Goal: Task Accomplishment & Management: Manage account settings

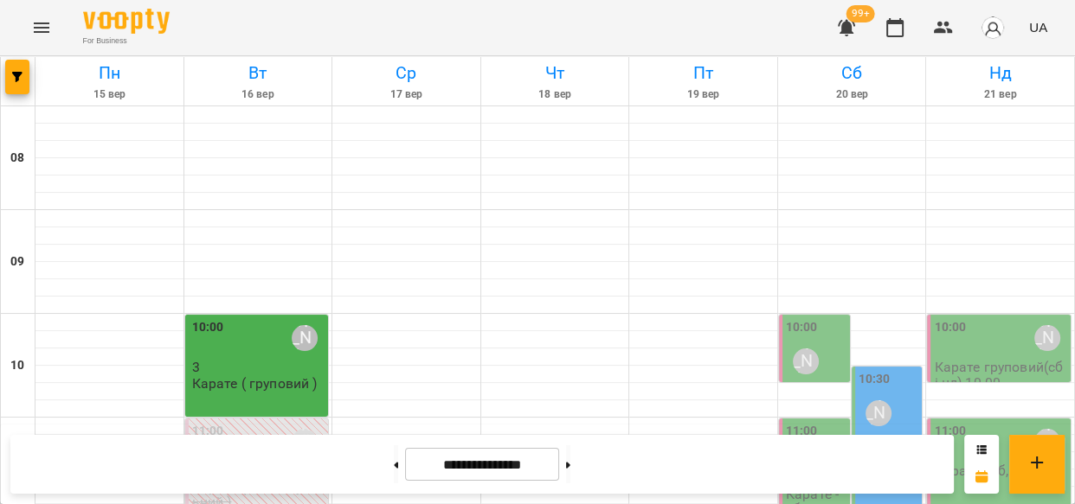
click at [35, 28] on icon "Menu" at bounding box center [42, 27] width 16 height 10
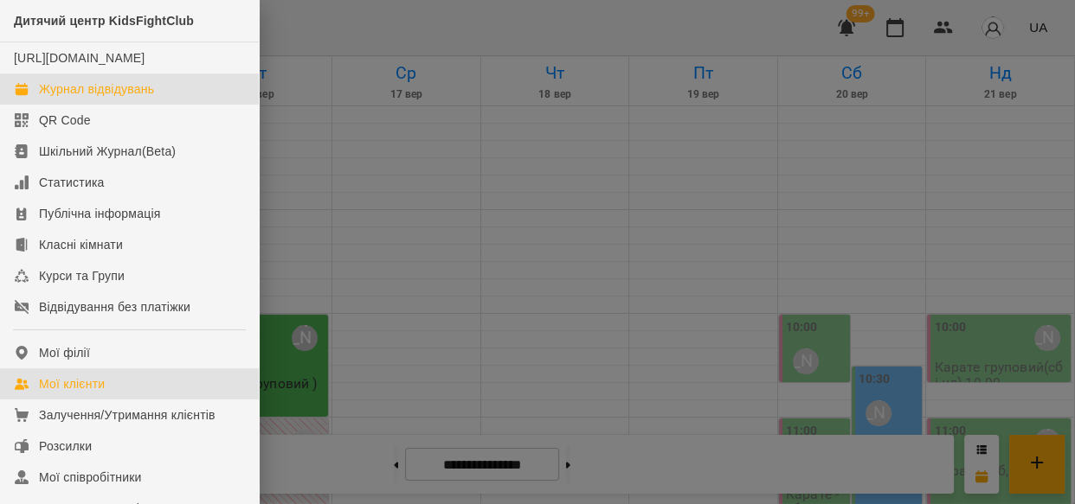
click at [67, 393] on div "Мої клієнти" at bounding box center [72, 384] width 66 height 17
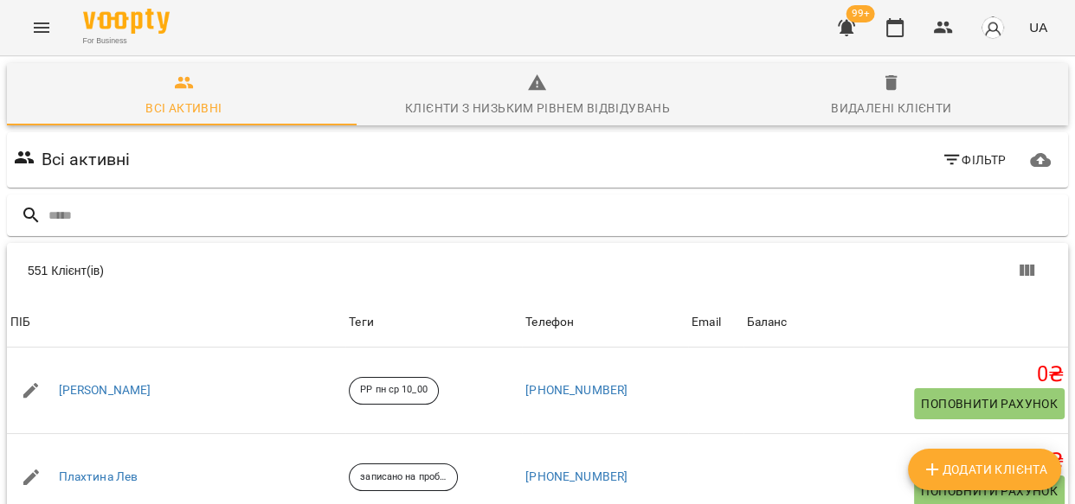
click at [99, 211] on input "text" at bounding box center [554, 216] width 1012 height 29
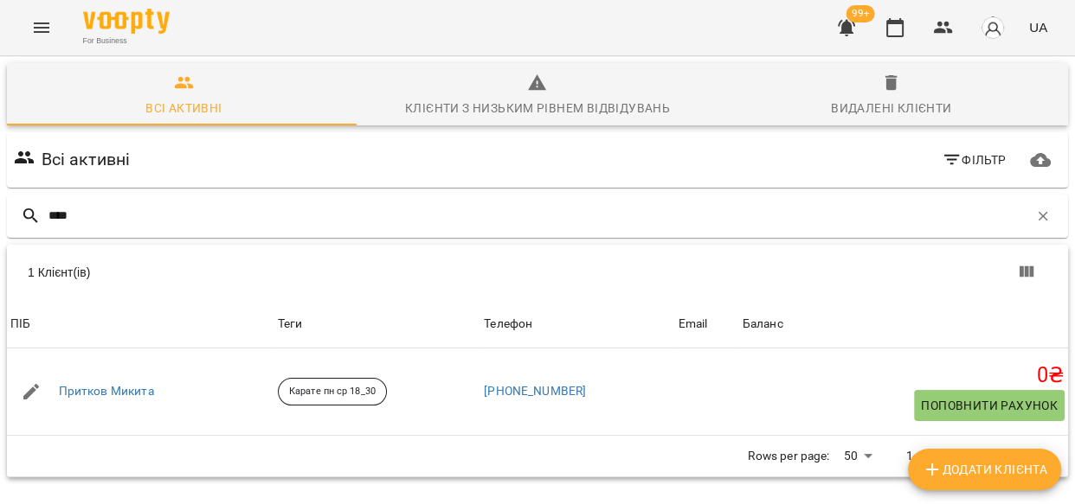
type input "****"
click at [90, 387] on link "Притков Микита" at bounding box center [106, 391] width 95 height 17
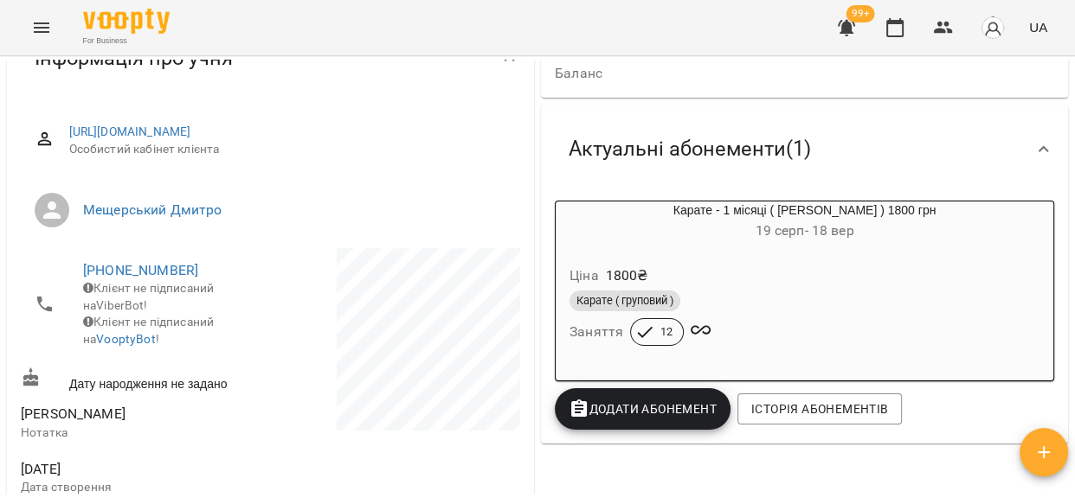
scroll to position [254, 0]
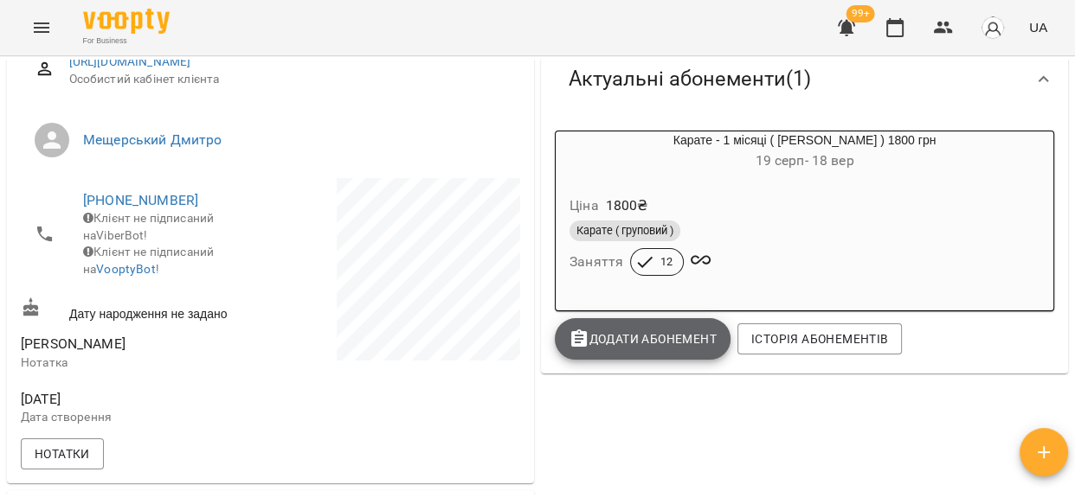
click at [671, 340] on span "Додати Абонемент" at bounding box center [642, 339] width 148 height 21
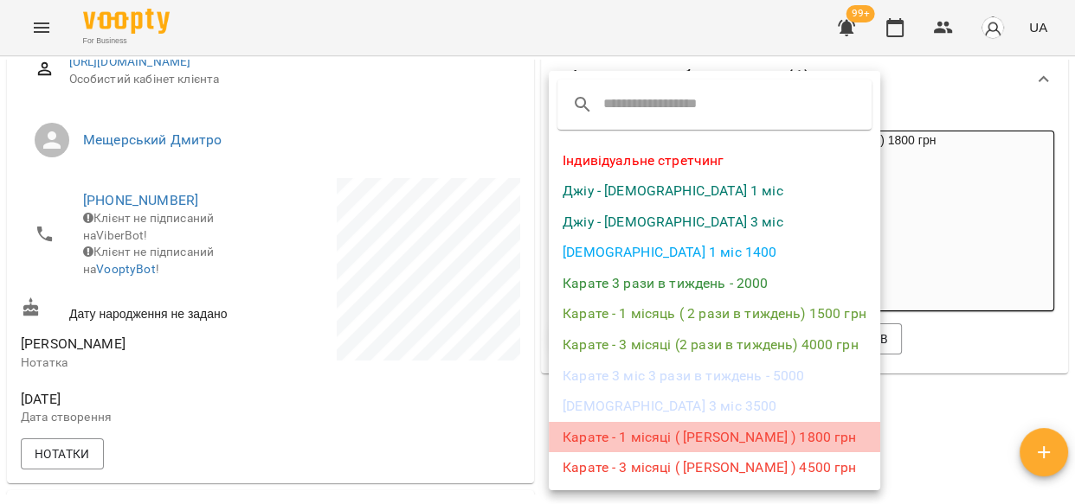
click at [632, 431] on li "Карате - 1 місяці ( [PERSON_NAME] ) 1800 грн" at bounding box center [714, 437] width 331 height 31
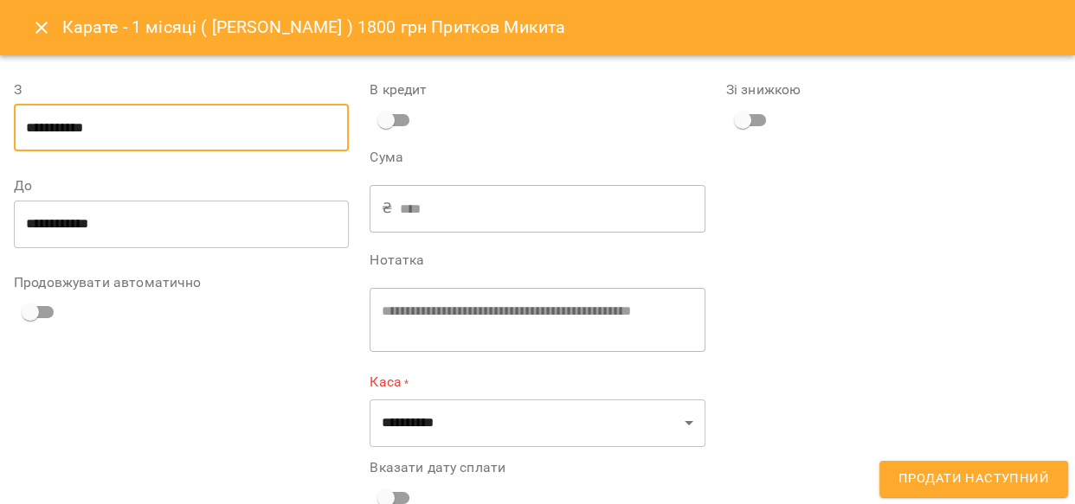
click at [106, 119] on input "**********" at bounding box center [181, 128] width 335 height 48
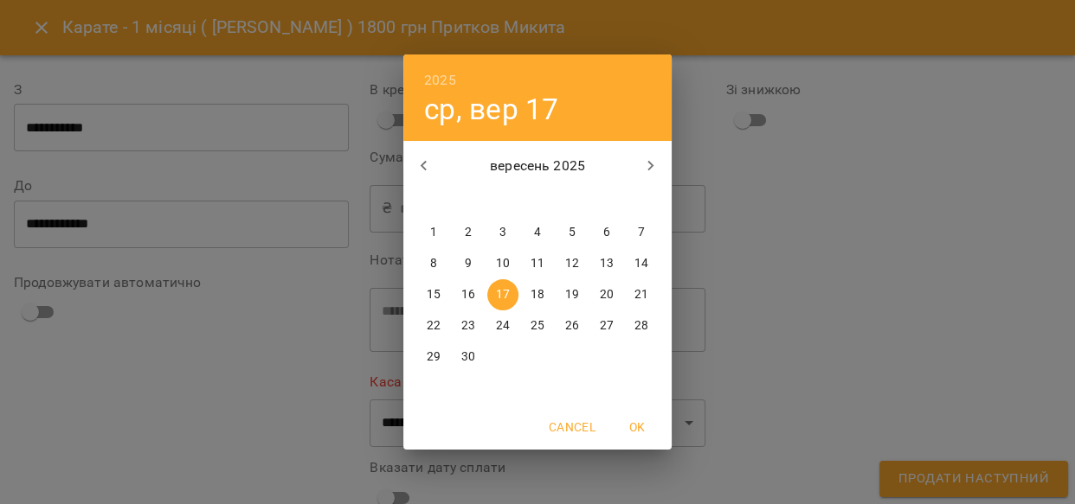
click at [571, 291] on p "19" at bounding box center [572, 294] width 14 height 17
type input "**********"
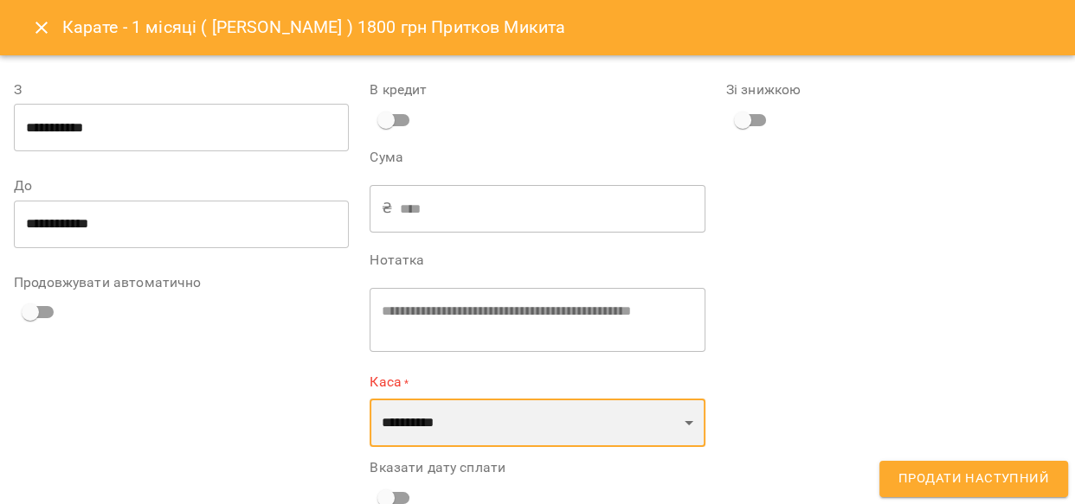
click at [666, 429] on select "**********" at bounding box center [536, 423] width 335 height 48
select select "****"
click at [369, 399] on select "**********" at bounding box center [536, 423] width 335 height 48
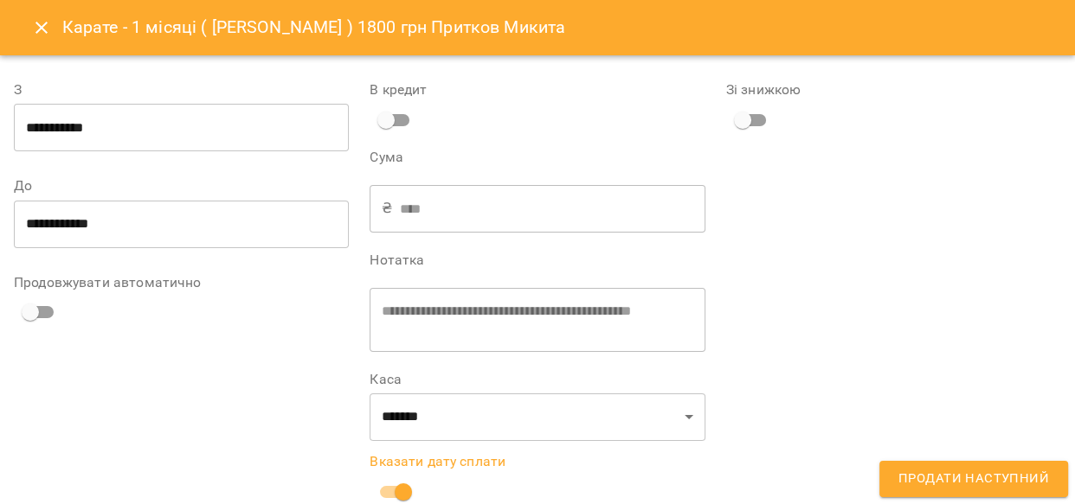
click at [966, 475] on span "Продати наступний" at bounding box center [973, 479] width 151 height 22
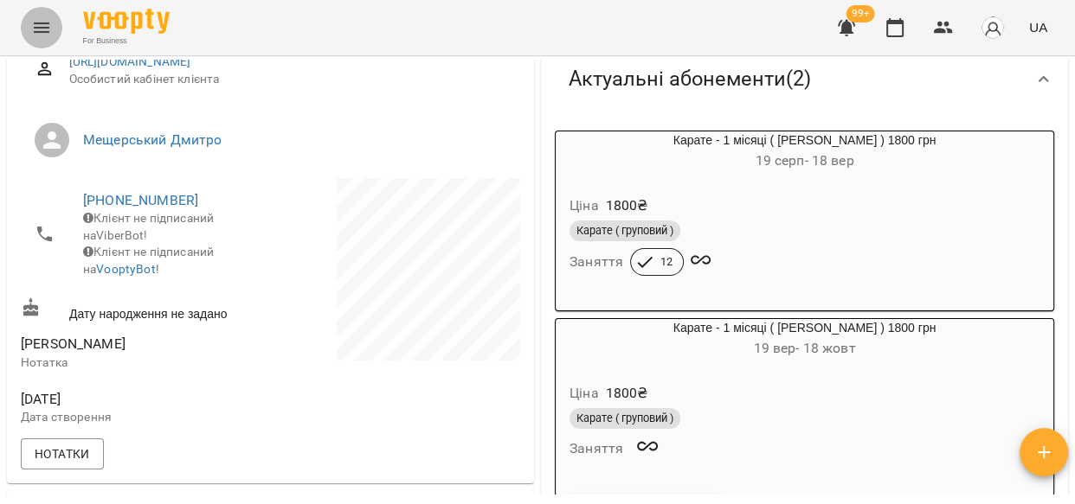
click at [33, 24] on icon "Menu" at bounding box center [41, 27] width 21 height 21
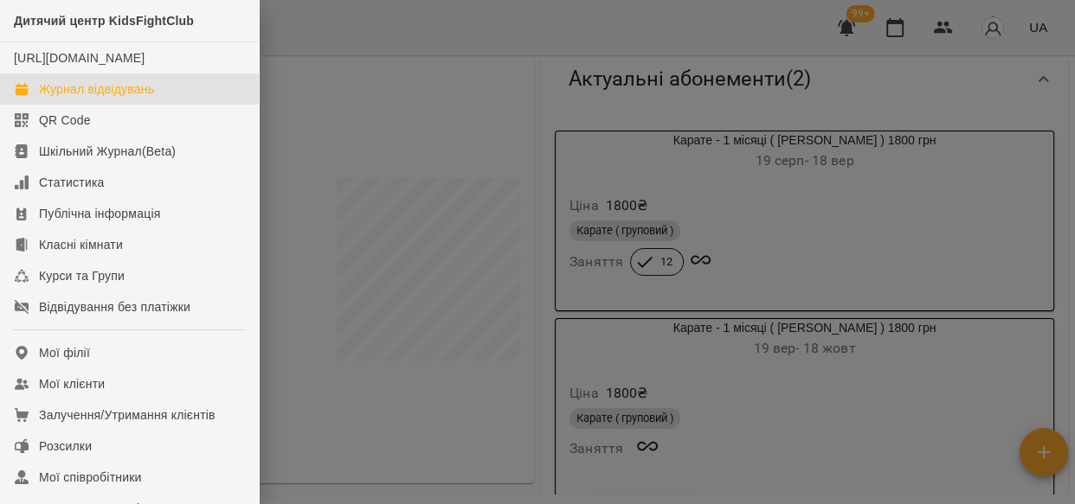
click at [103, 96] on link "Журнал відвідувань" at bounding box center [129, 89] width 259 height 31
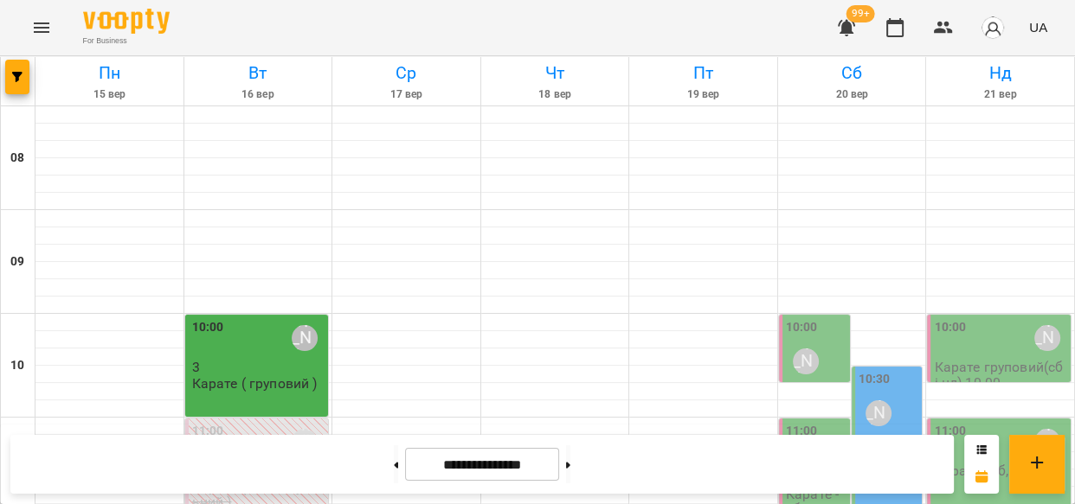
scroll to position [762, 0]
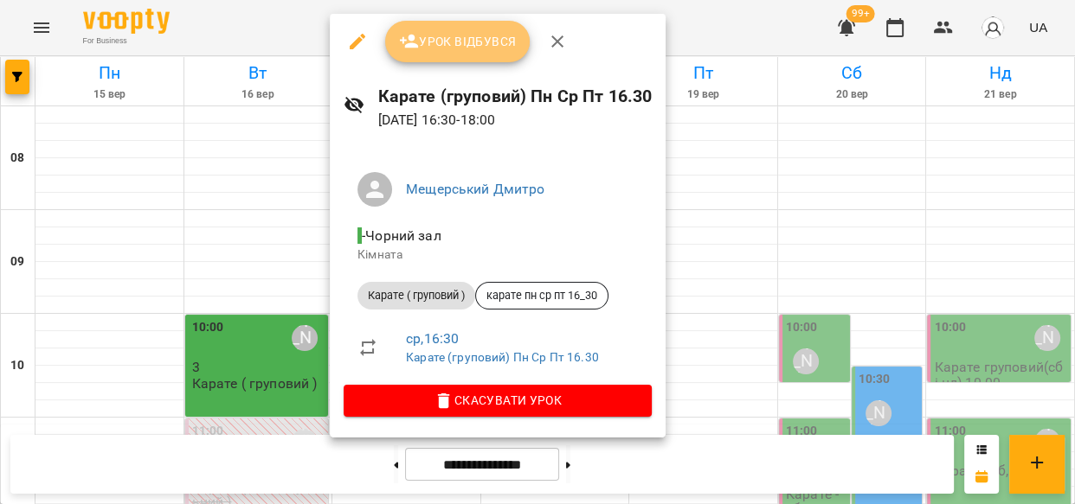
click at [445, 31] on span "Урок відбувся" at bounding box center [458, 41] width 118 height 21
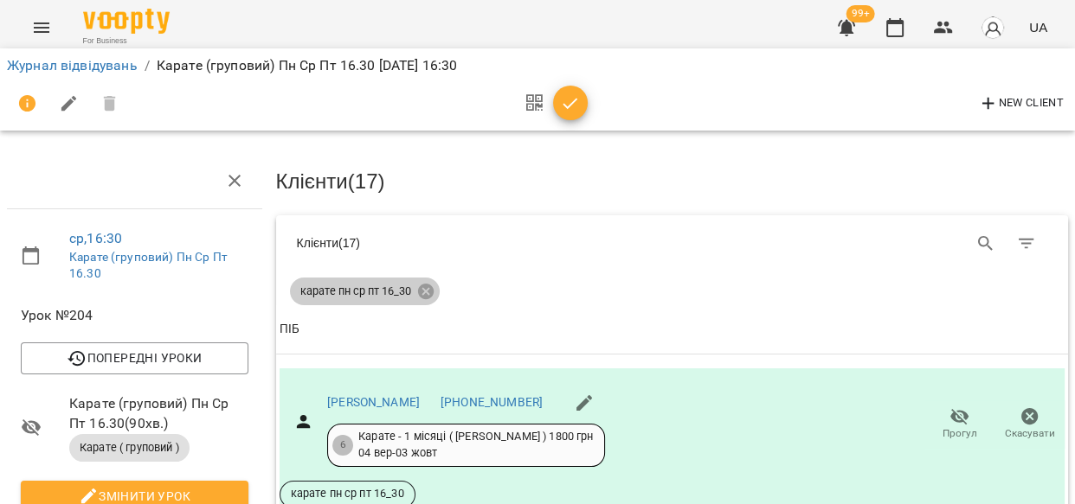
drag, startPoint x: 418, startPoint y: 286, endPoint x: 949, endPoint y: 231, distance: 534.0
click at [418, 286] on icon at bounding box center [425, 292] width 16 height 16
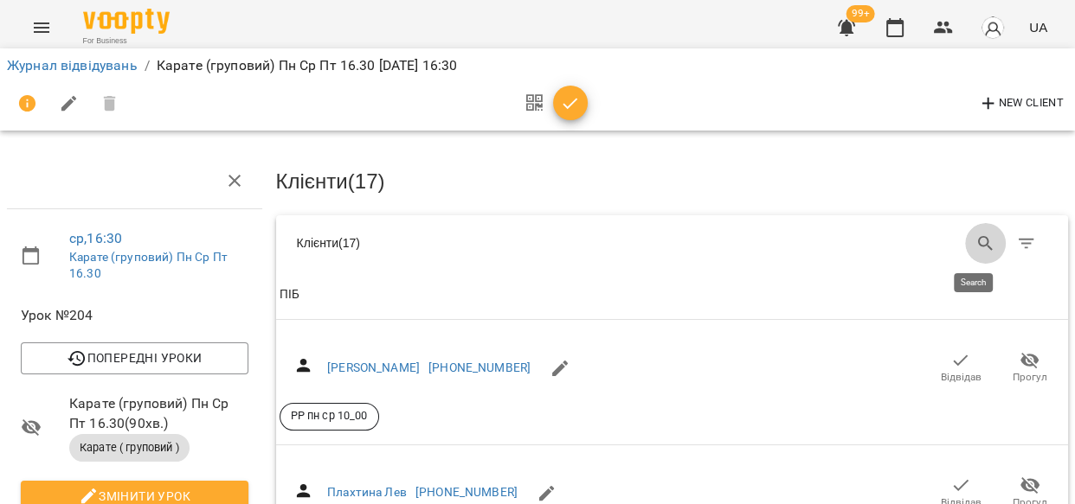
click at [965, 238] on button "Search" at bounding box center [986, 244] width 42 height 42
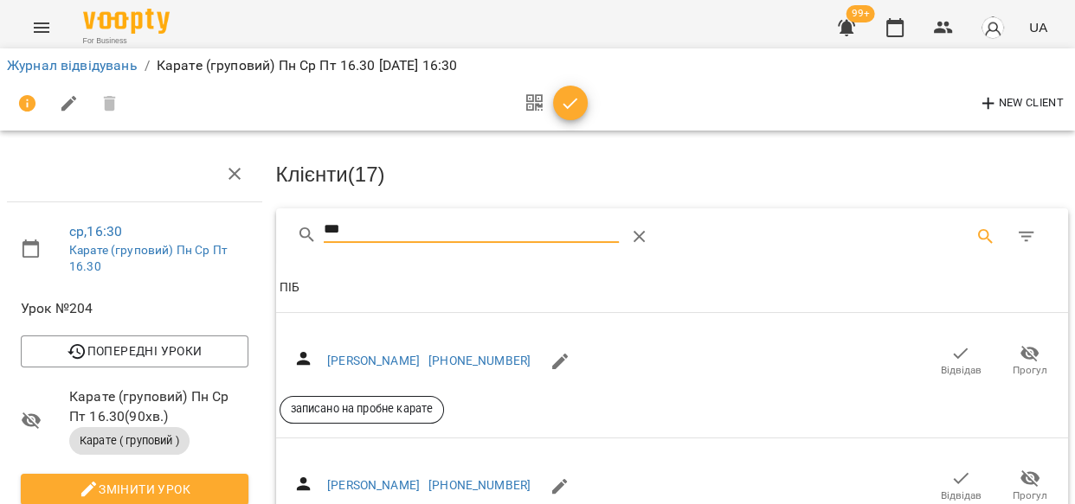
scroll to position [242, 0]
type input "***"
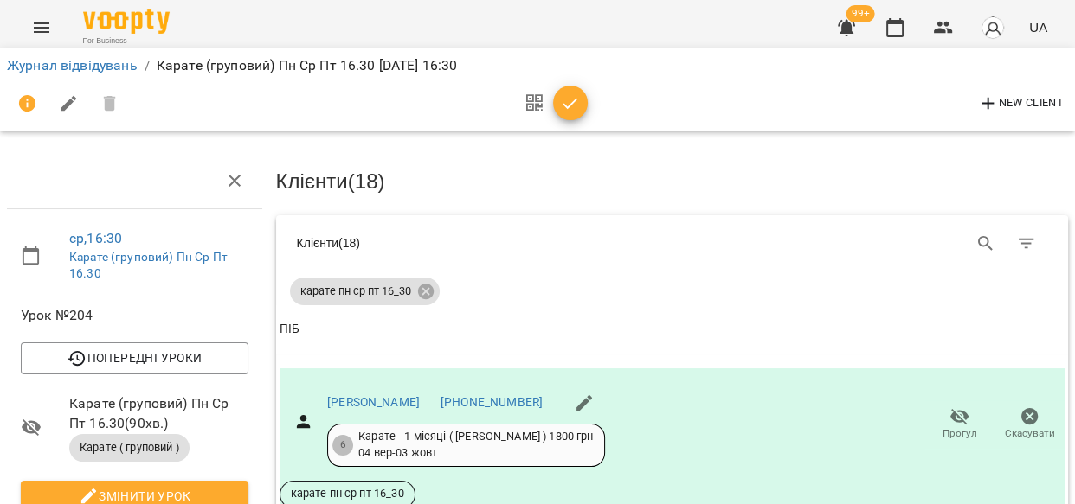
scroll to position [381, 0]
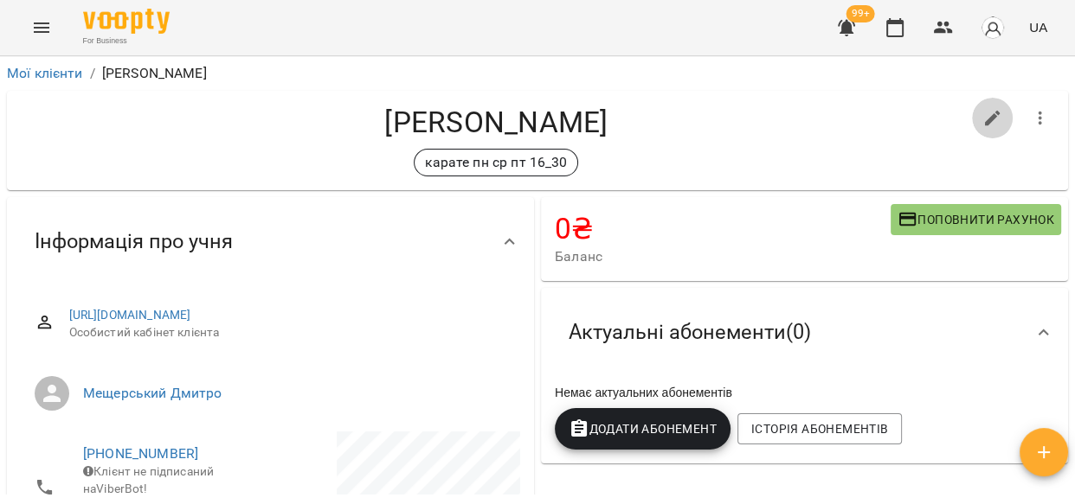
click at [985, 119] on icon "button" at bounding box center [993, 119] width 16 height 16
select select "**"
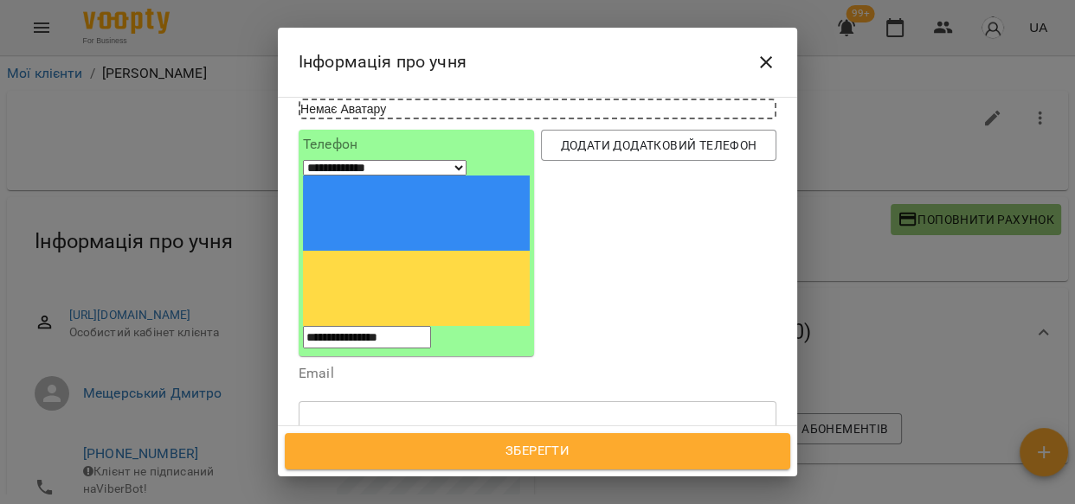
scroll to position [164, 0]
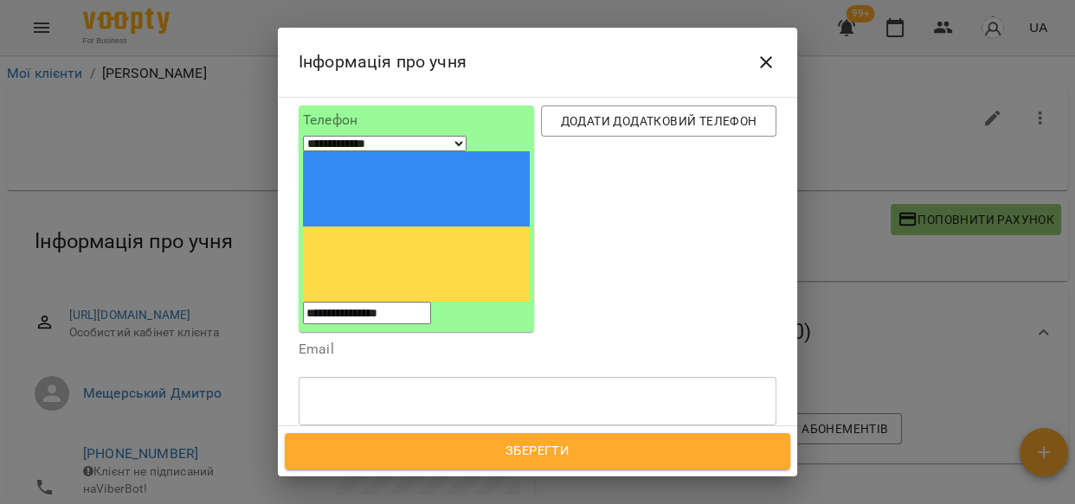
click at [433, 480] on icon at bounding box center [430, 483] width 6 height 6
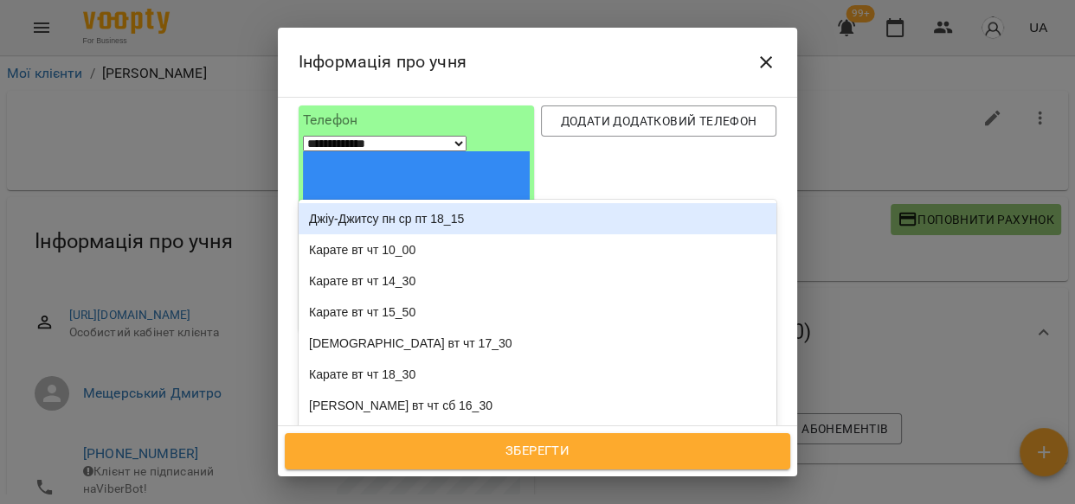
click at [445, 474] on div "Надрукуйте або оберіть..." at bounding box center [380, 482] width 144 height 17
type input "**"
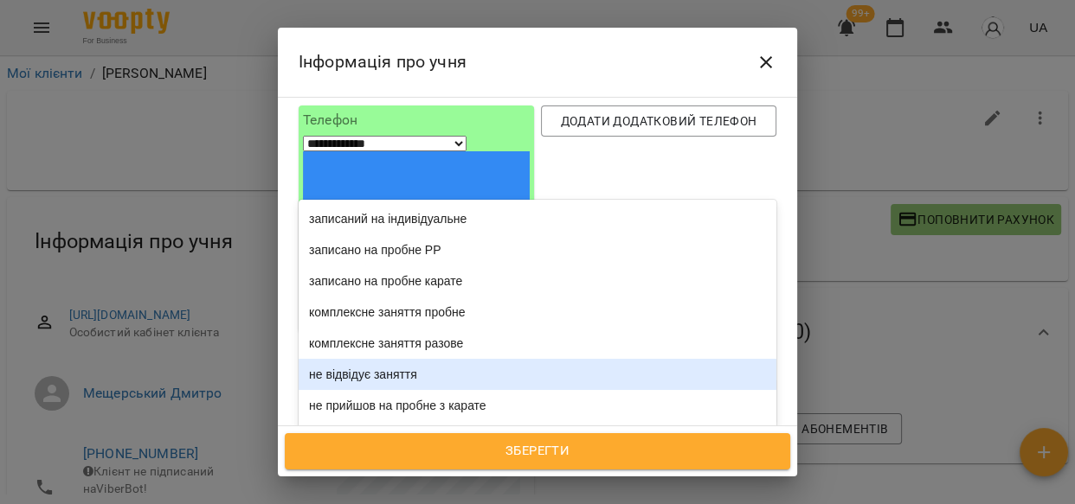
click at [421, 359] on div "не відвідує заняття" at bounding box center [537, 374] width 478 height 31
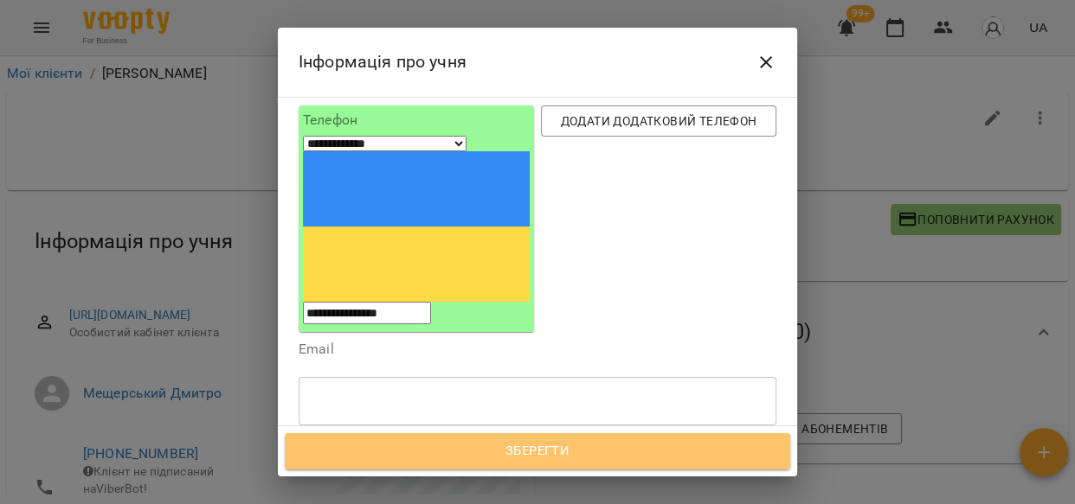
click at [552, 455] on span "Зберегти" at bounding box center [537, 451] width 467 height 22
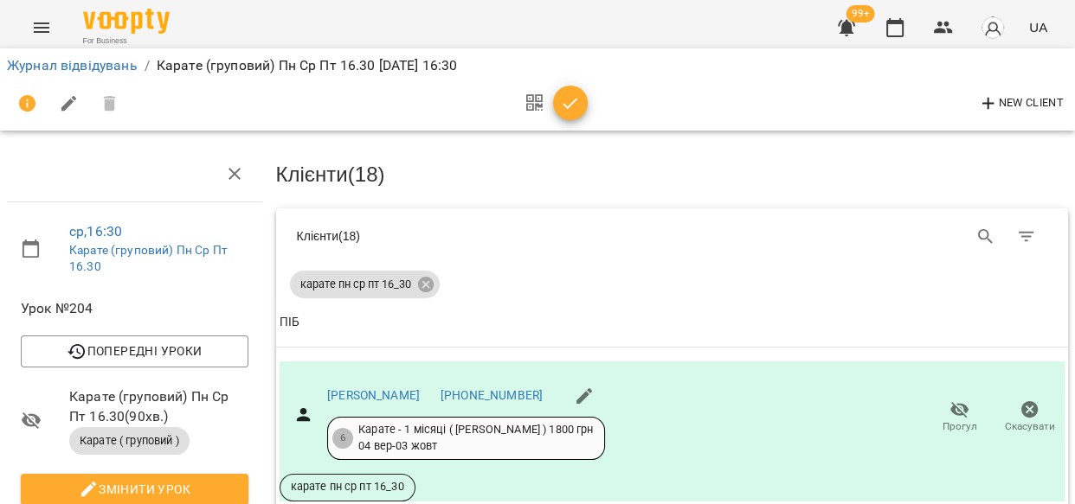
scroll to position [1174, 0]
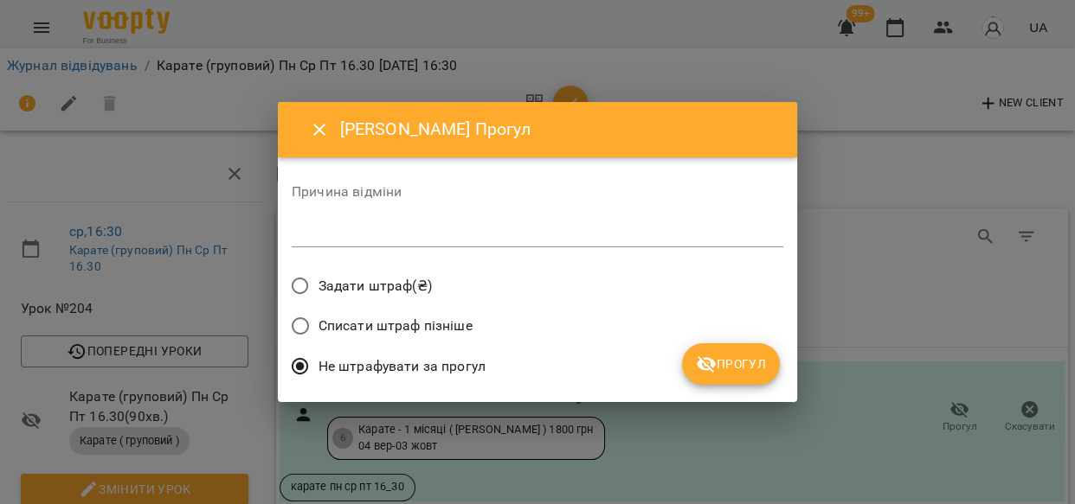
drag, startPoint x: 721, startPoint y: 350, endPoint x: 735, endPoint y: 351, distance: 14.7
click at [724, 351] on button "Прогул" at bounding box center [731, 364] width 98 height 42
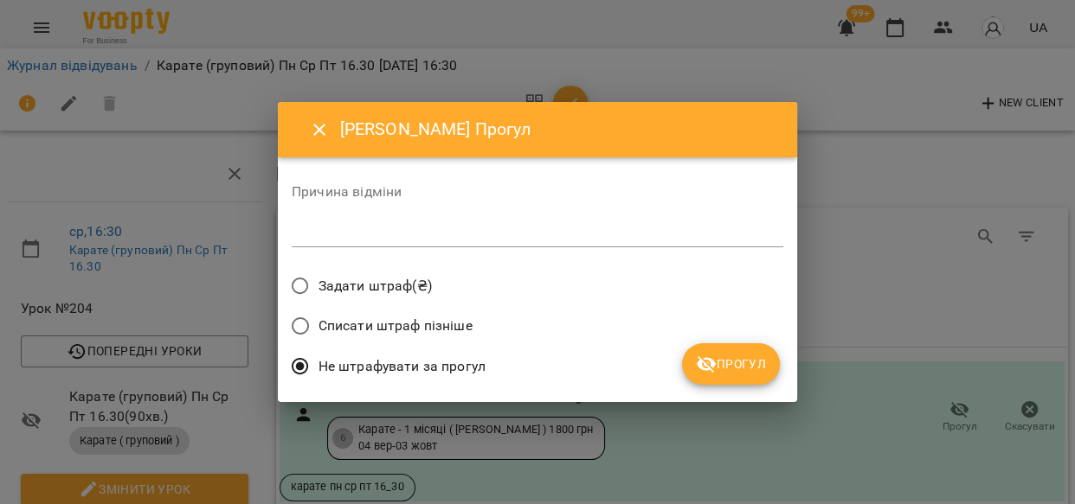
click at [750, 349] on button "Прогул" at bounding box center [731, 364] width 98 height 42
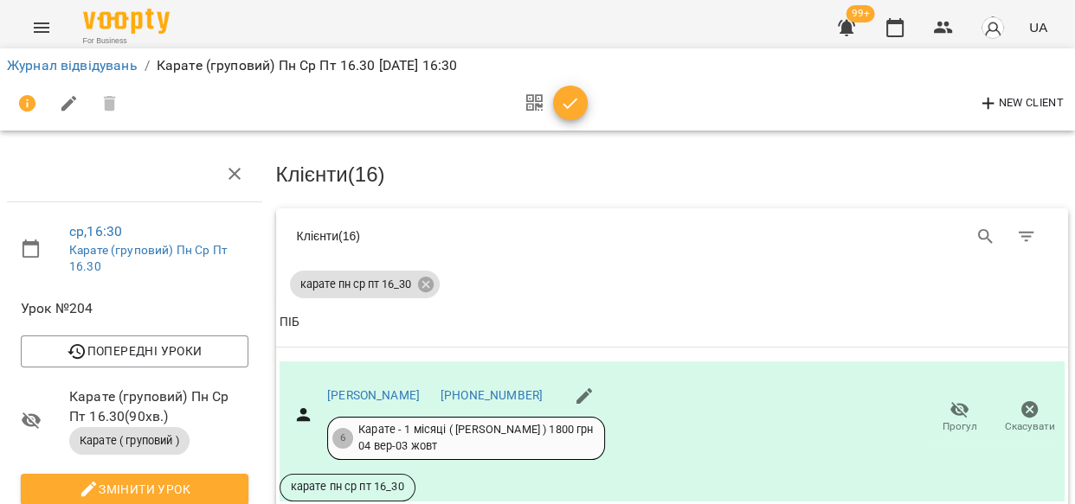
scroll to position [1852, 0]
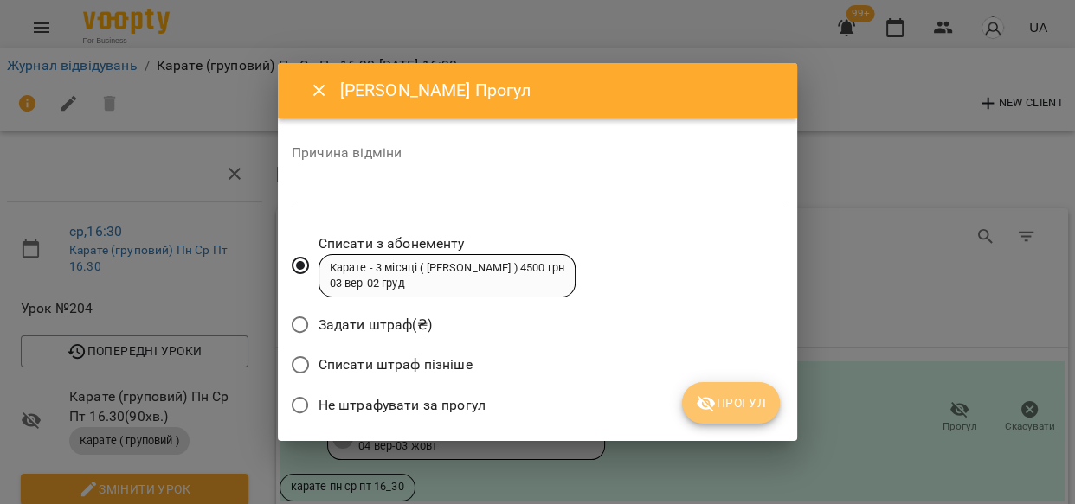
click at [761, 402] on span "Прогул" at bounding box center [731, 403] width 70 height 21
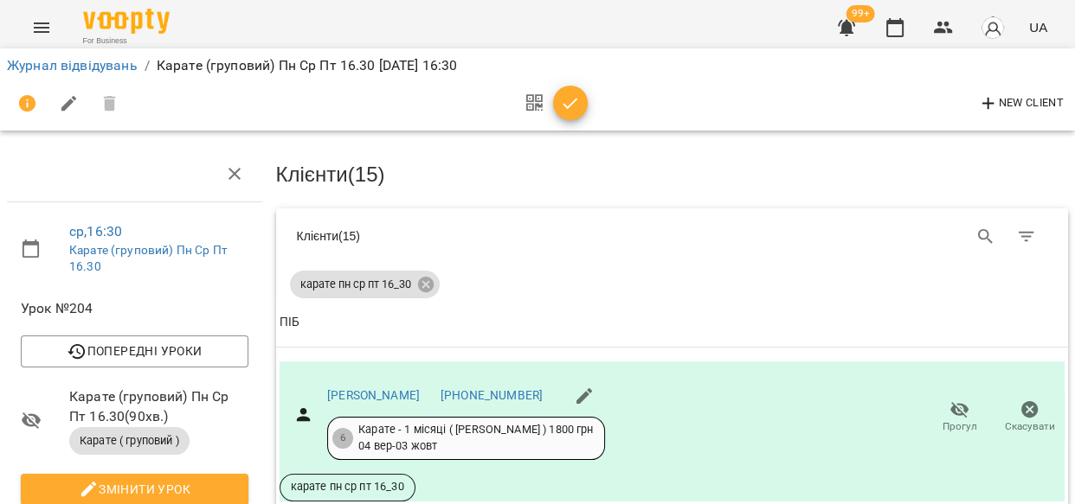
scroll to position [2035, 0]
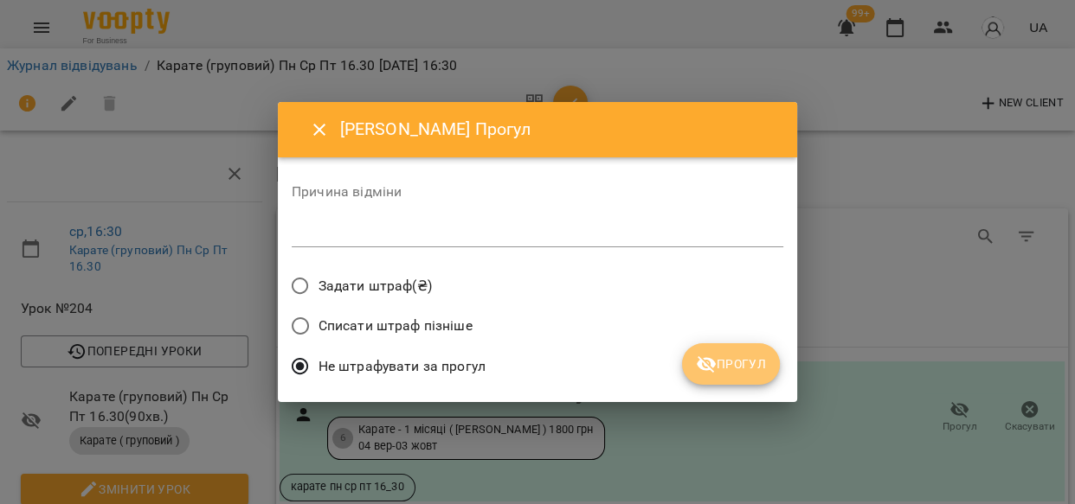
click at [751, 377] on button "Прогул" at bounding box center [731, 364] width 98 height 42
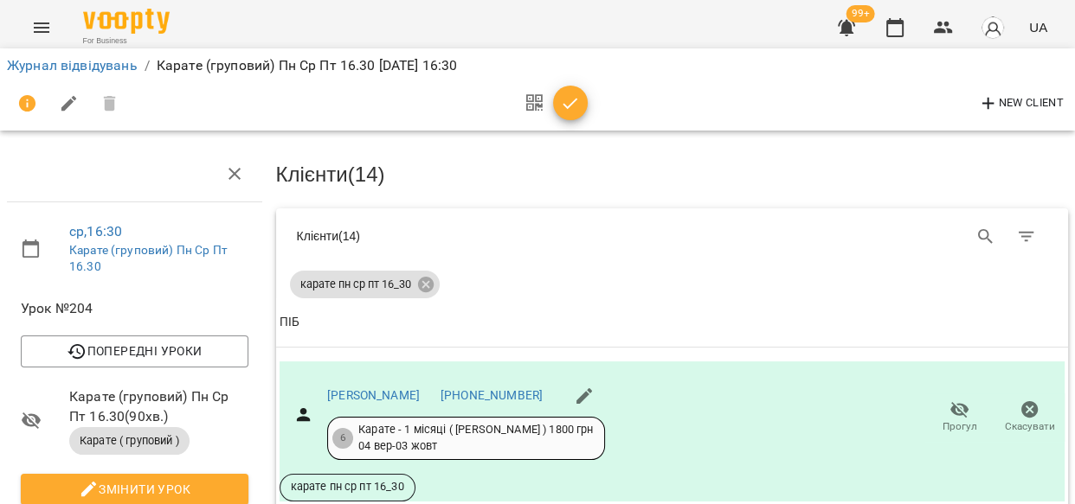
scroll to position [2335, 0]
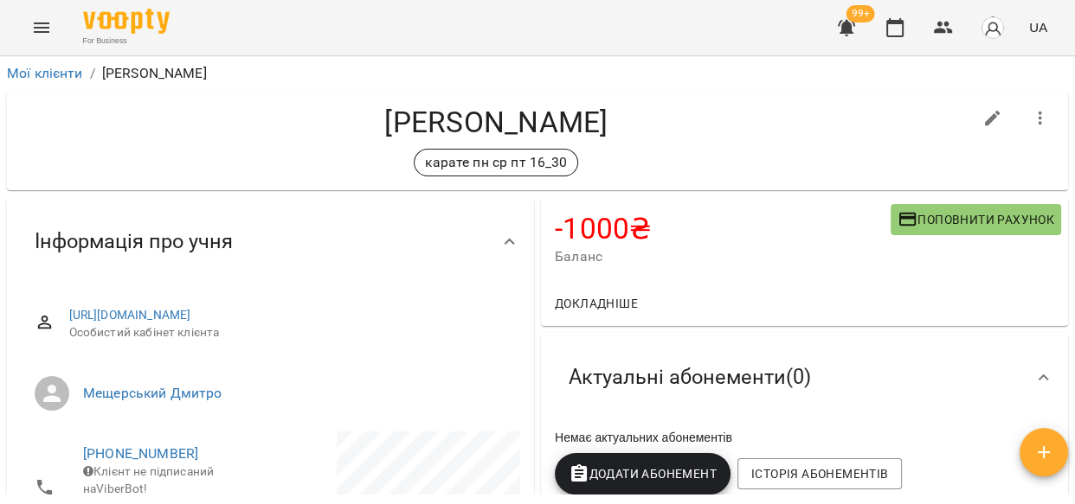
click at [985, 121] on icon "button" at bounding box center [993, 119] width 16 height 16
select select "**"
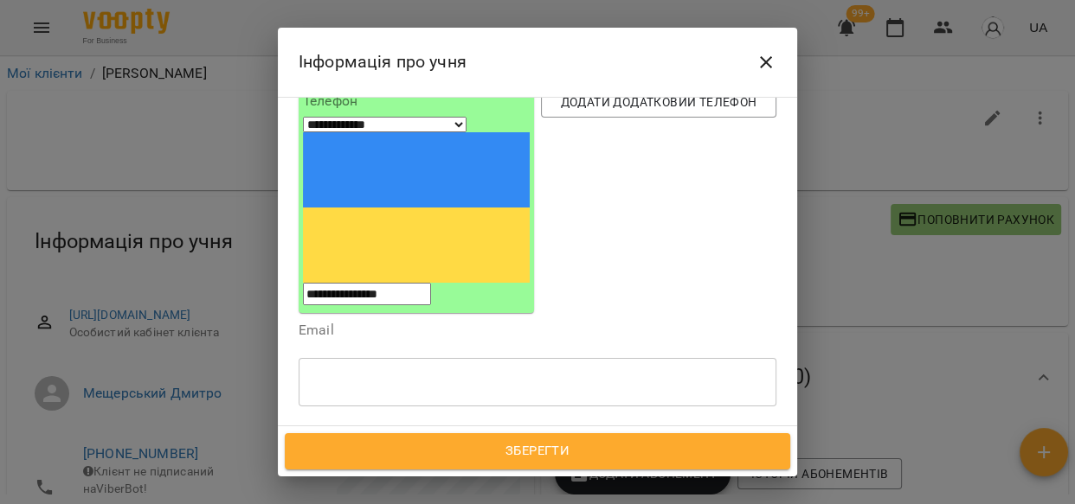
scroll to position [190, 0]
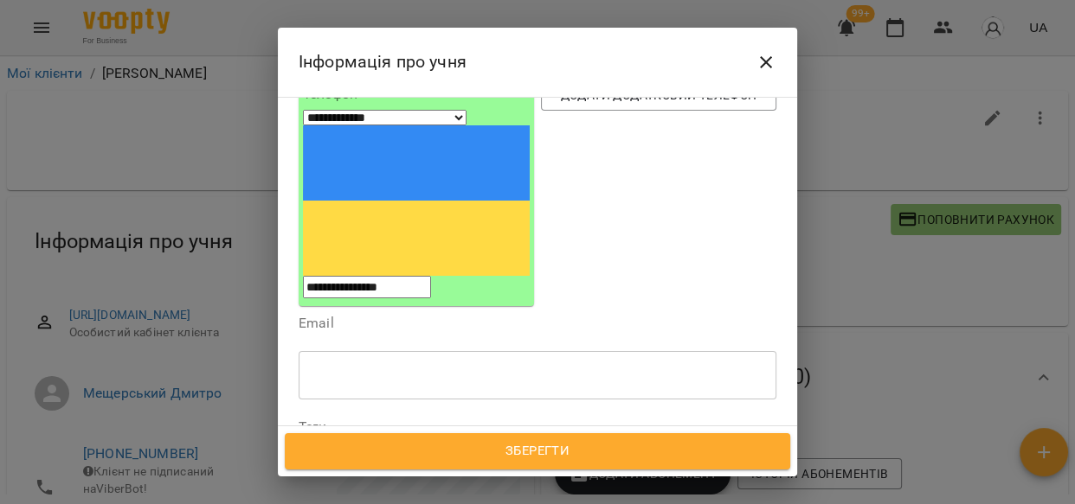
click at [436, 451] on icon at bounding box center [430, 457] width 12 height 12
click at [445, 448] on div "Надрукуйте або оберіть..." at bounding box center [380, 456] width 144 height 17
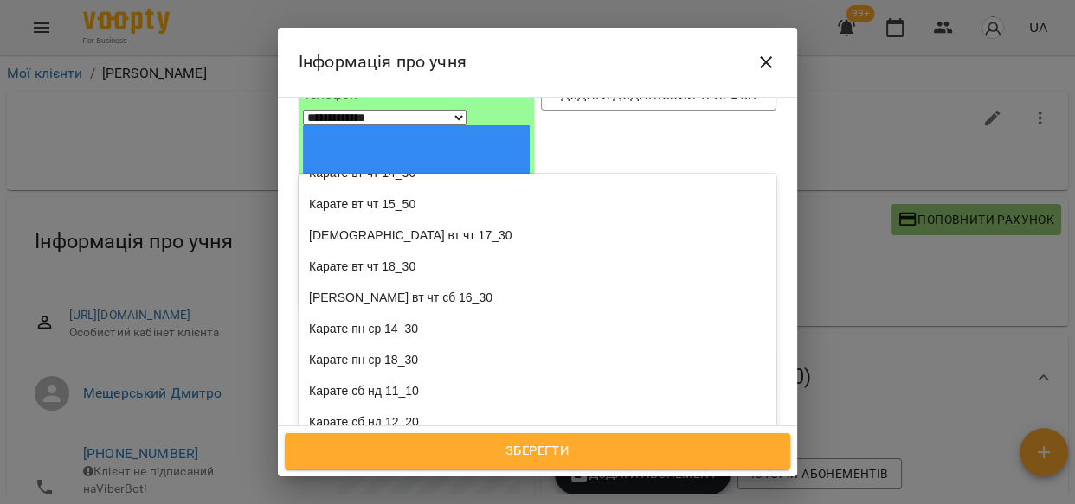
scroll to position [97, 0]
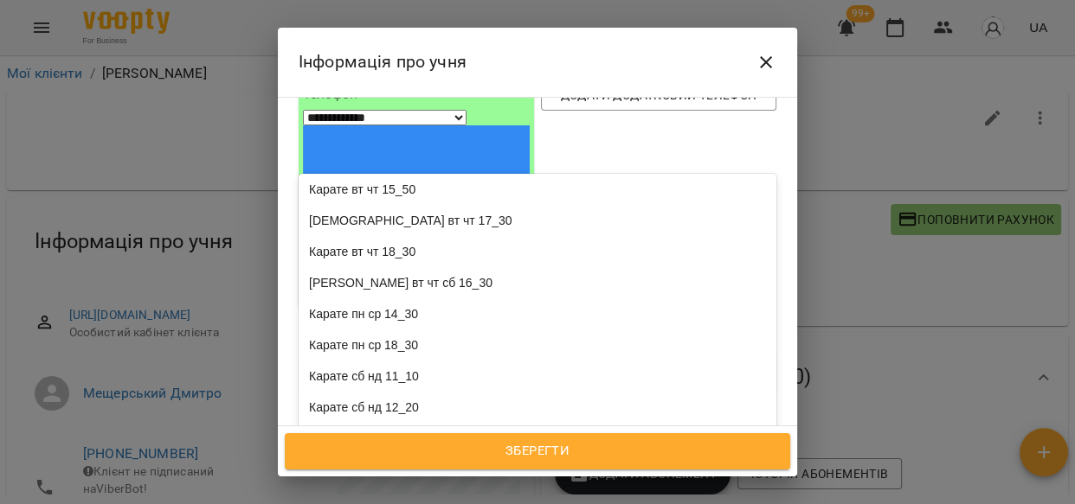
click at [371, 330] on div "Карате пн ср 18_30" at bounding box center [537, 345] width 478 height 31
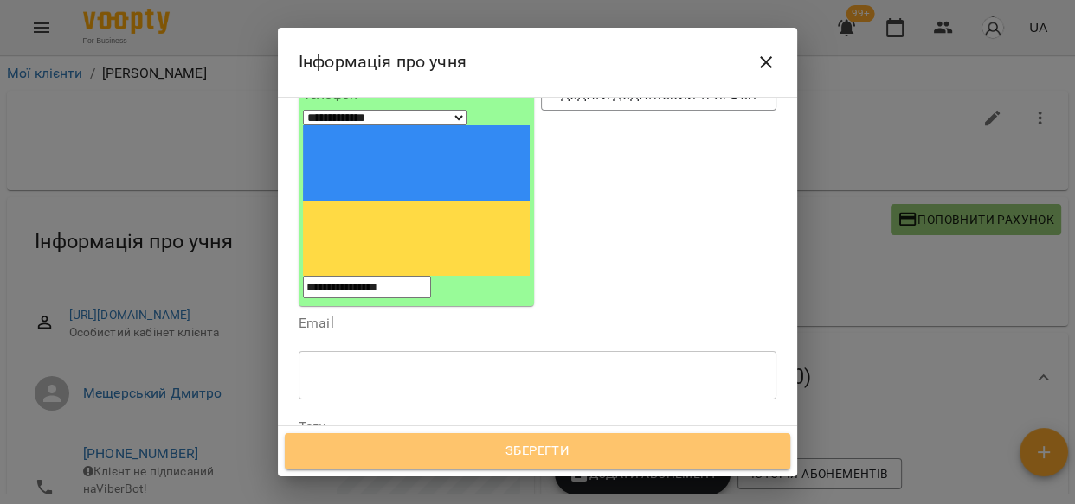
click at [485, 447] on span "Зберегти" at bounding box center [537, 451] width 467 height 22
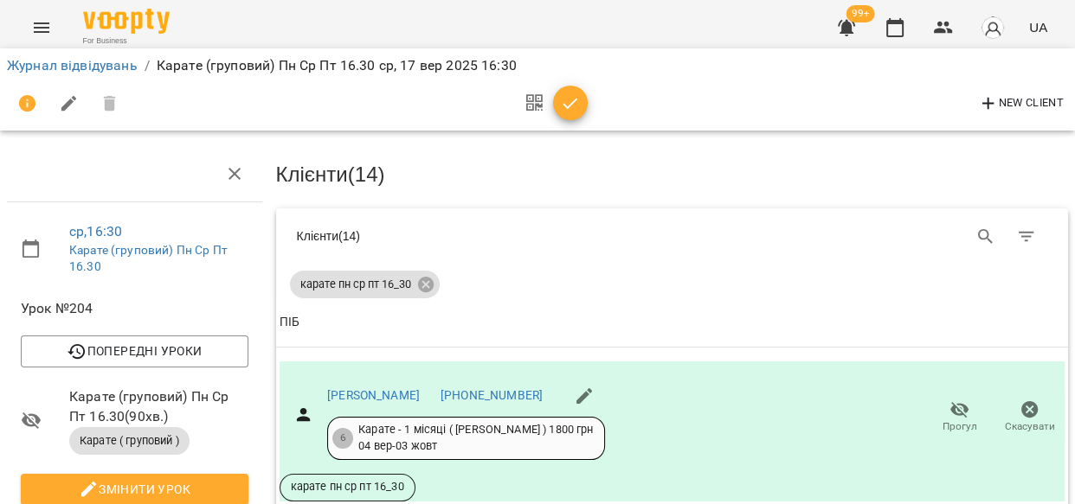
scroll to position [456, 0]
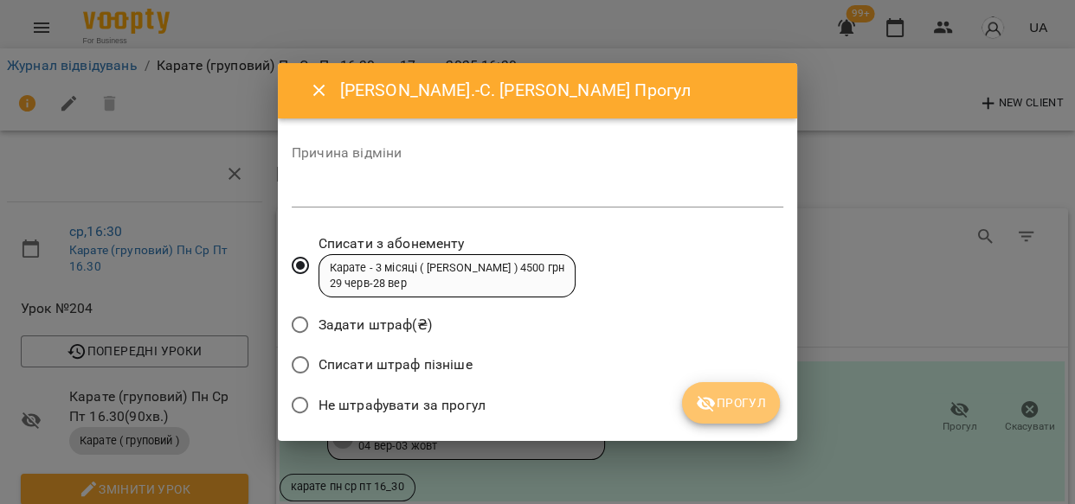
click at [727, 393] on span "Прогул" at bounding box center [731, 403] width 70 height 21
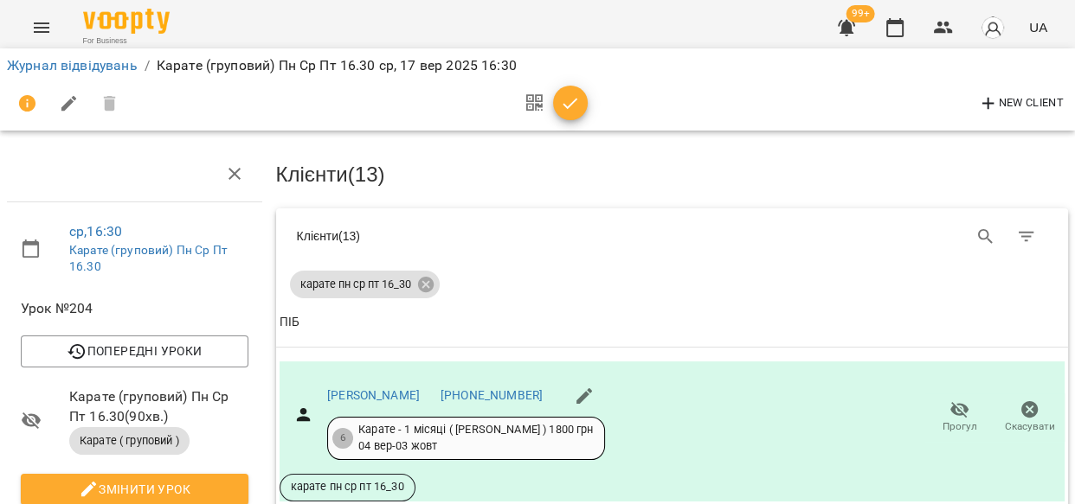
scroll to position [185, 0]
click at [950, 401] on icon "button" at bounding box center [959, 409] width 19 height 16
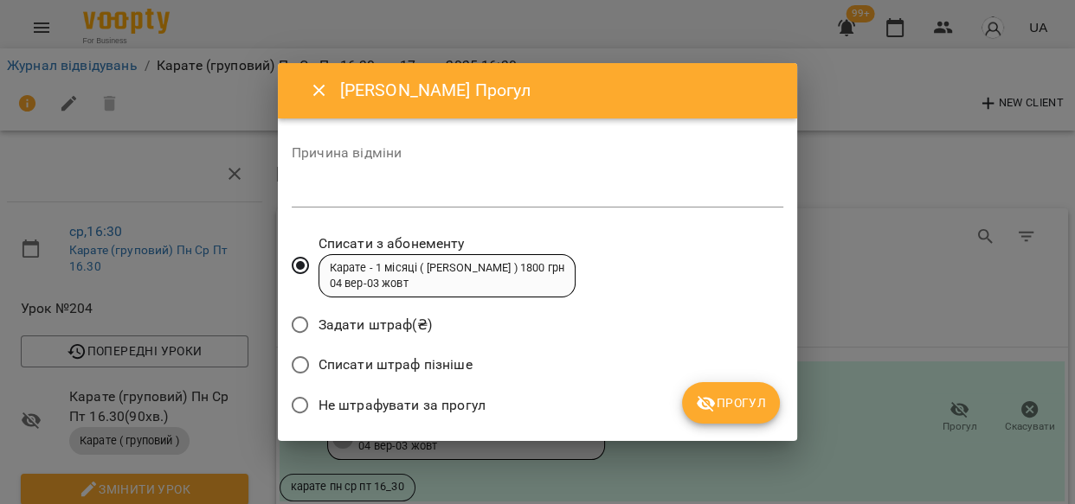
click at [714, 399] on icon "submit" at bounding box center [706, 404] width 21 height 21
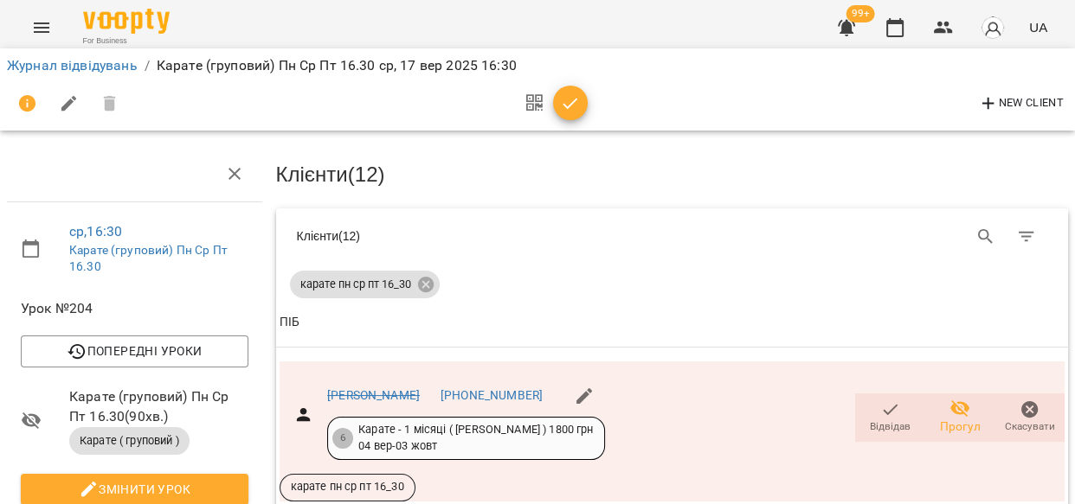
scroll to position [1379, 0]
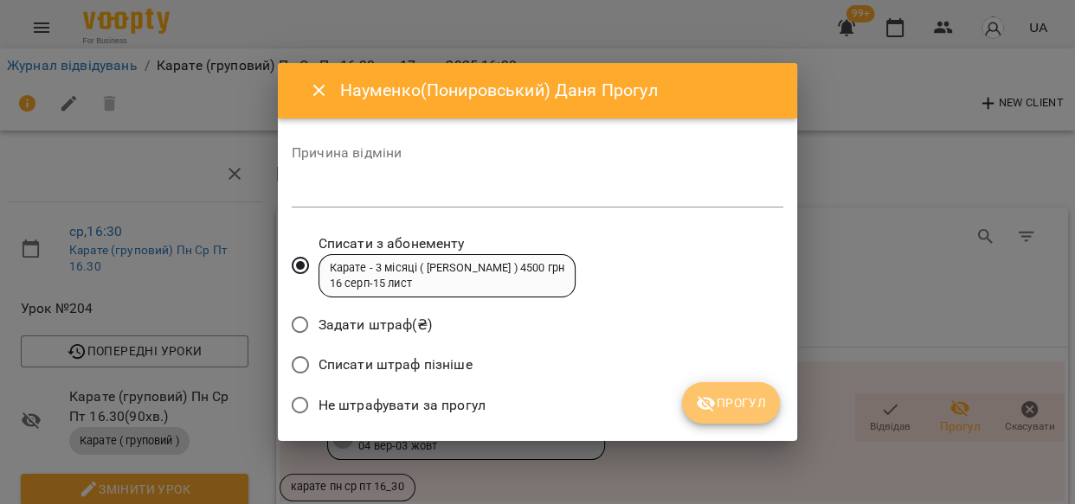
click at [732, 400] on span "Прогул" at bounding box center [731, 403] width 70 height 21
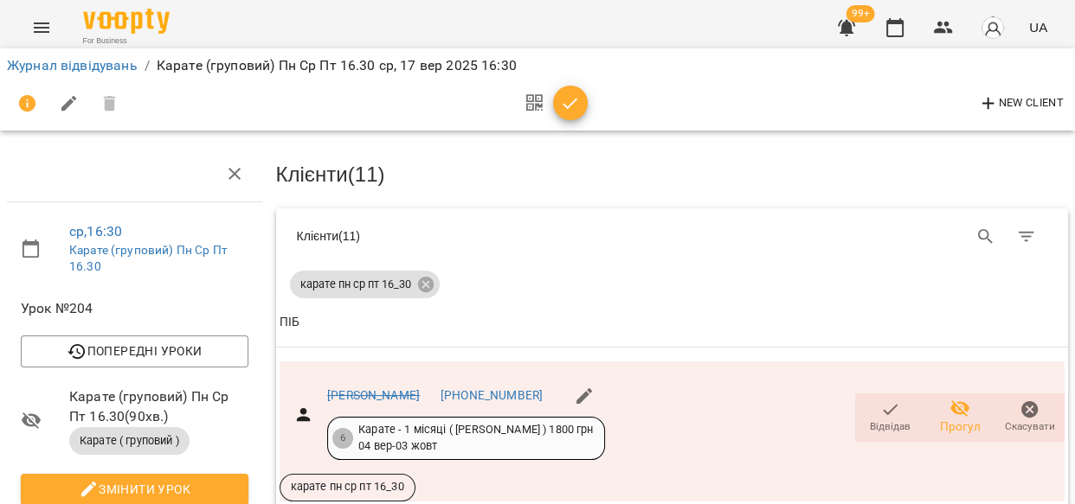
scroll to position [80, 0]
click at [423, 277] on icon at bounding box center [425, 285] width 16 height 16
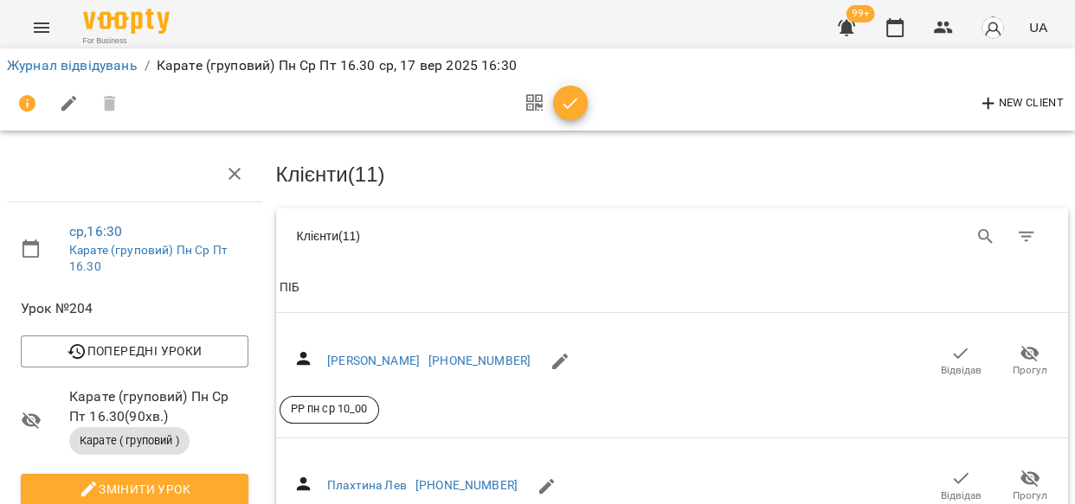
scroll to position [841, 0]
click at [73, 66] on link "Журнал відвідувань" at bounding box center [72, 65] width 131 height 16
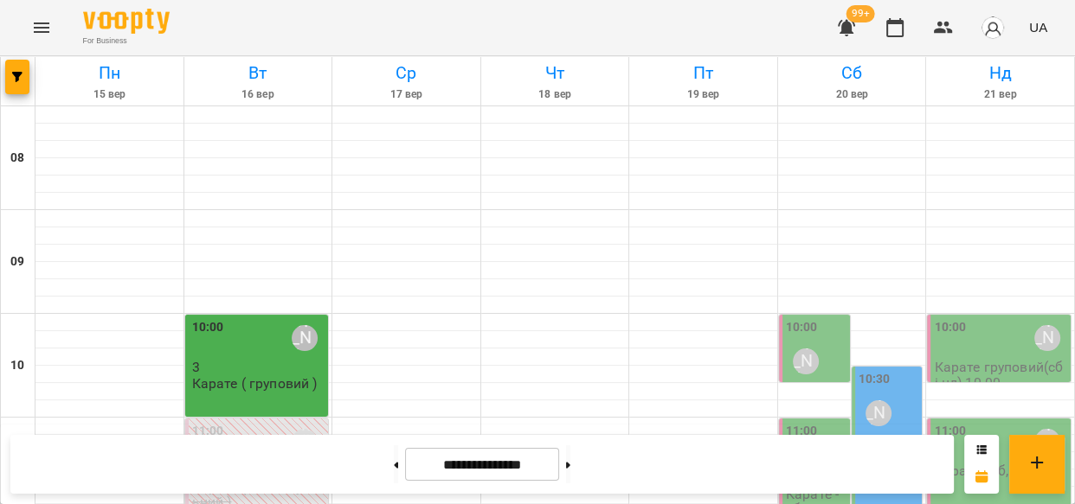
scroll to position [813, 0]
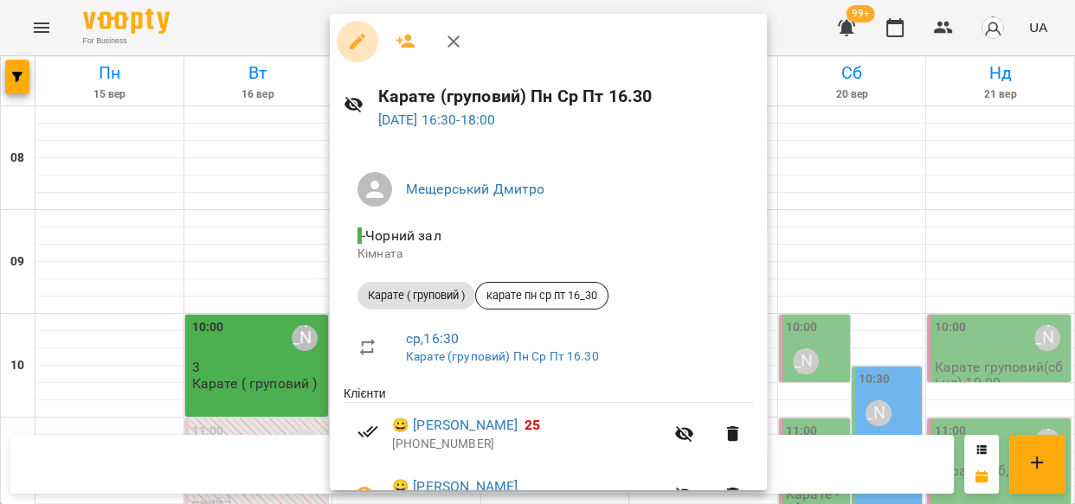
click at [357, 22] on button "button" at bounding box center [358, 42] width 42 height 42
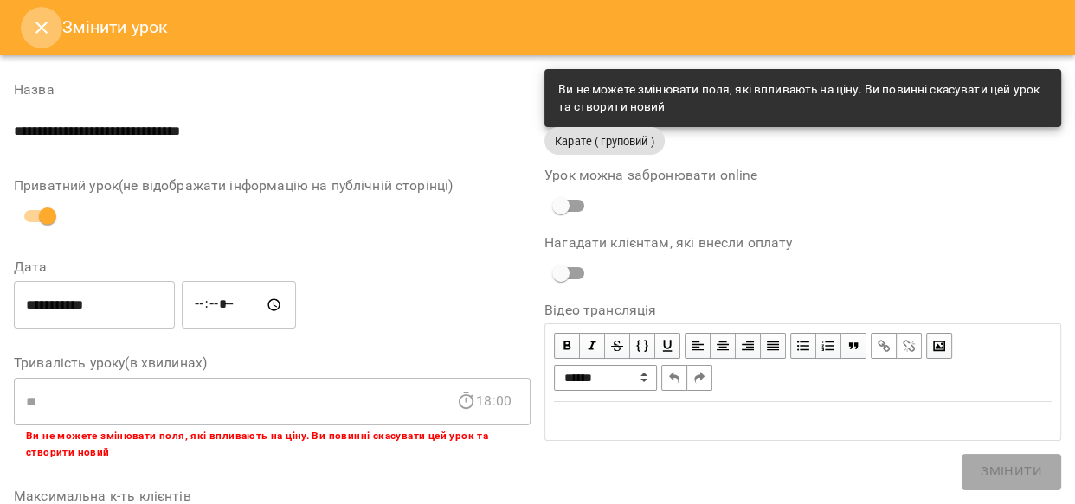
click at [43, 13] on button "Close" at bounding box center [42, 28] width 42 height 42
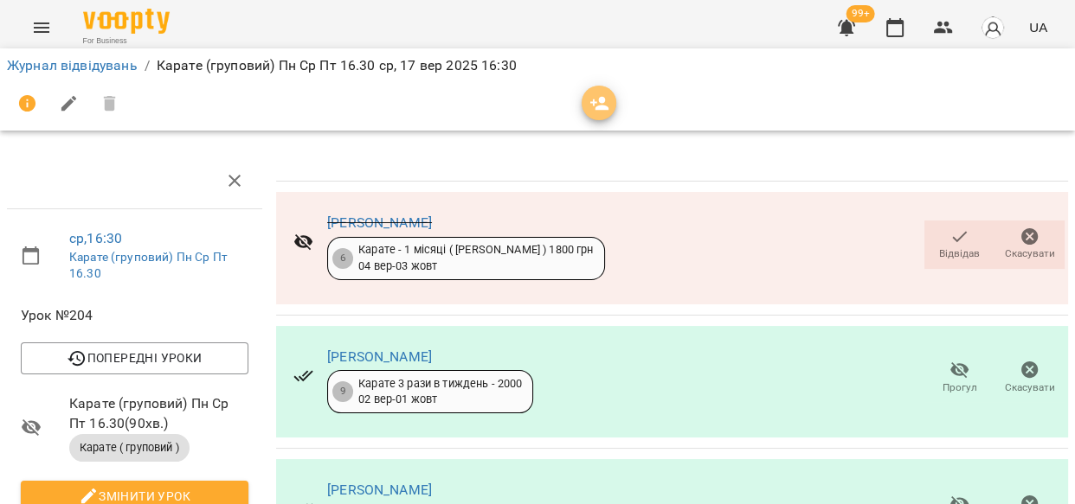
click at [595, 105] on icon "button" at bounding box center [599, 103] width 21 height 21
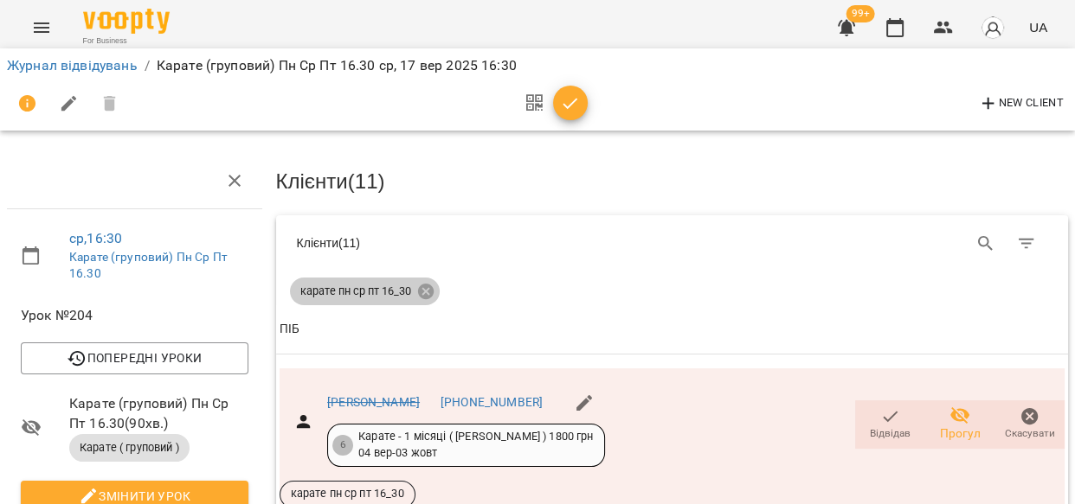
click at [421, 288] on icon at bounding box center [425, 292] width 16 height 16
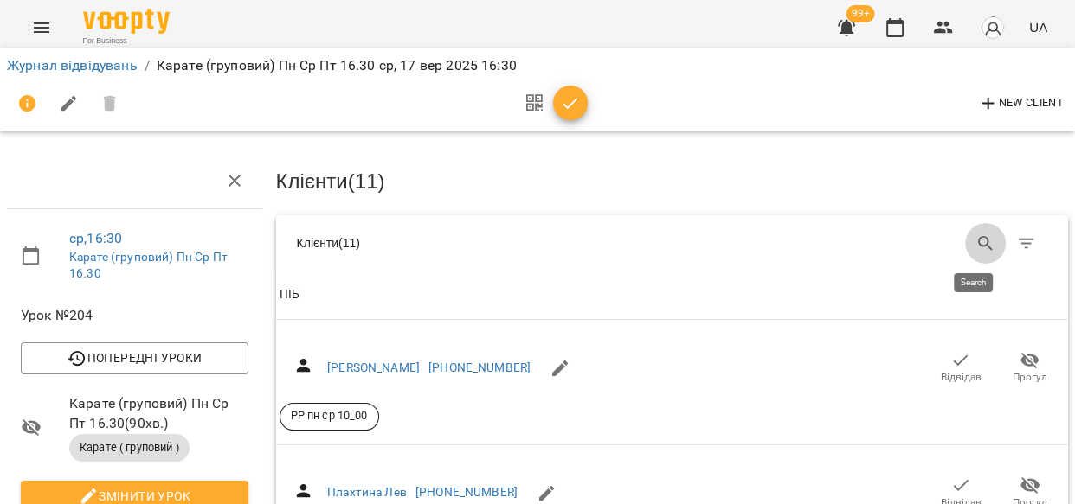
click at [975, 239] on icon "Search" at bounding box center [985, 244] width 21 height 21
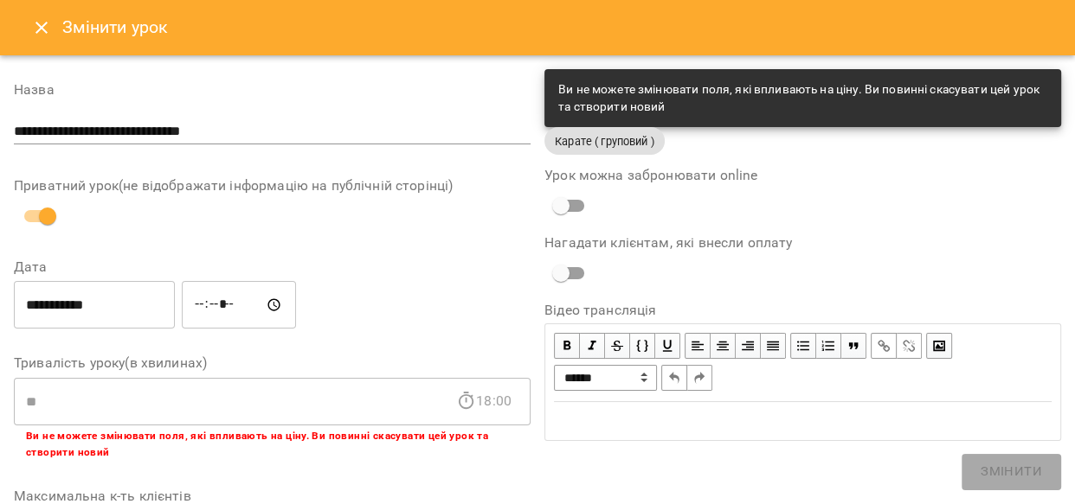
click at [41, 22] on icon "Close" at bounding box center [41, 27] width 21 height 21
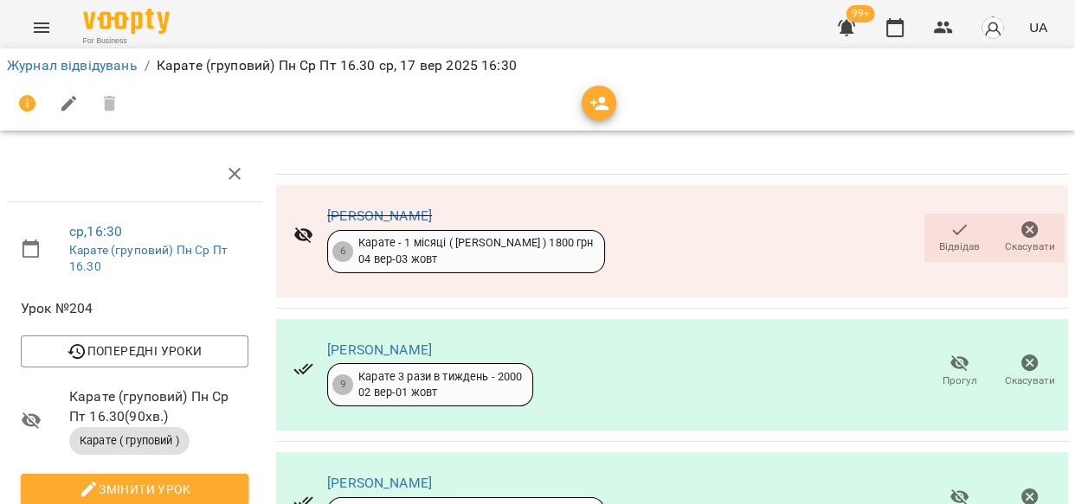
scroll to position [359, 0]
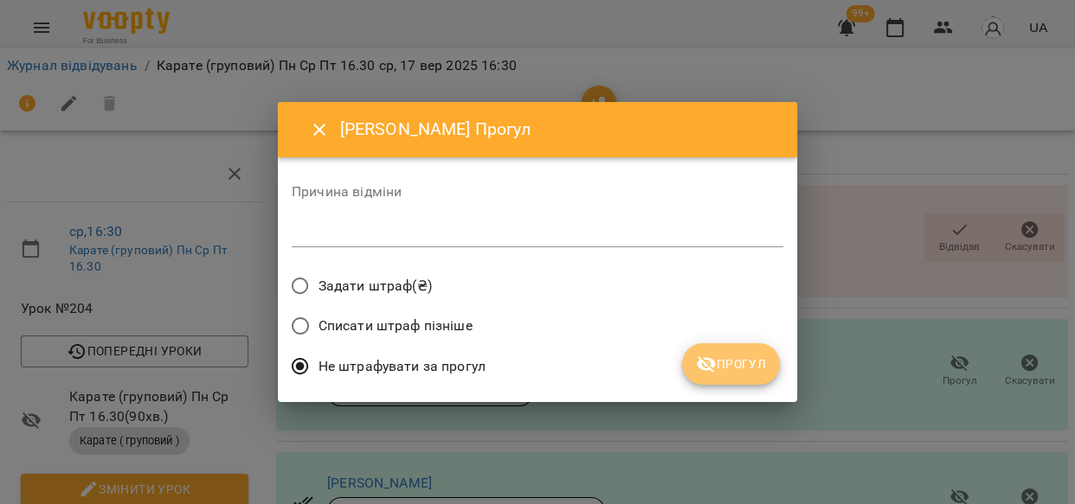
click at [743, 373] on span "Прогул" at bounding box center [731, 364] width 70 height 21
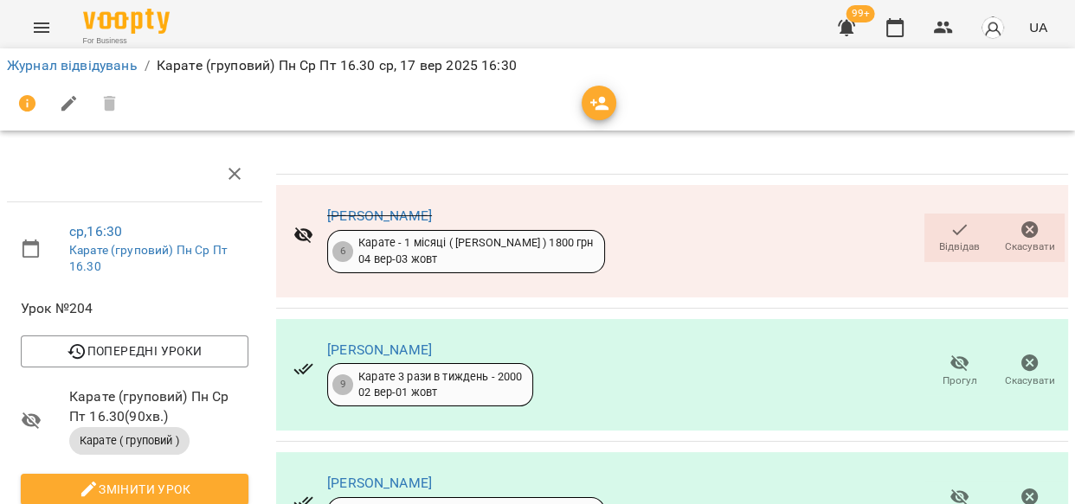
scroll to position [1883, 0]
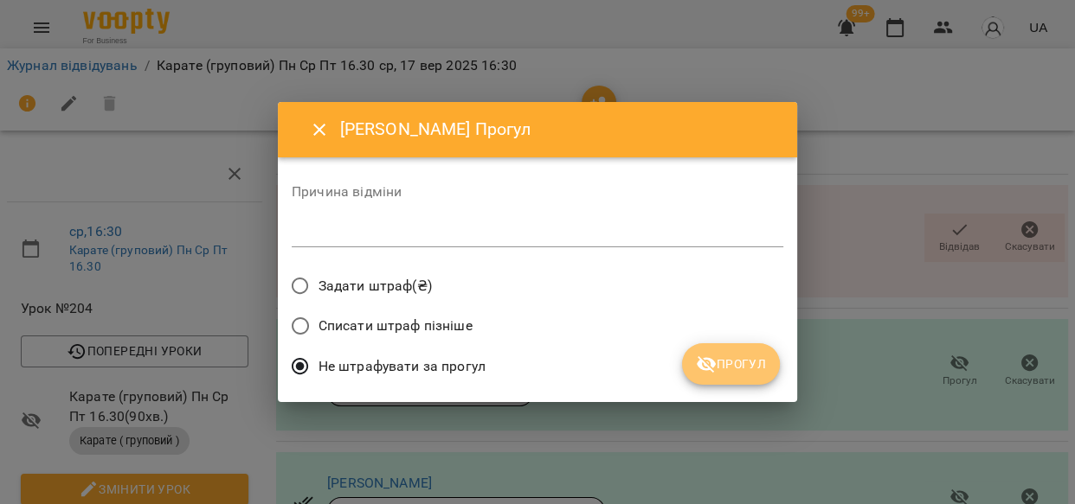
drag, startPoint x: 752, startPoint y: 371, endPoint x: 877, endPoint y: 396, distance: 127.9
click at [756, 374] on span "Прогул" at bounding box center [731, 364] width 70 height 21
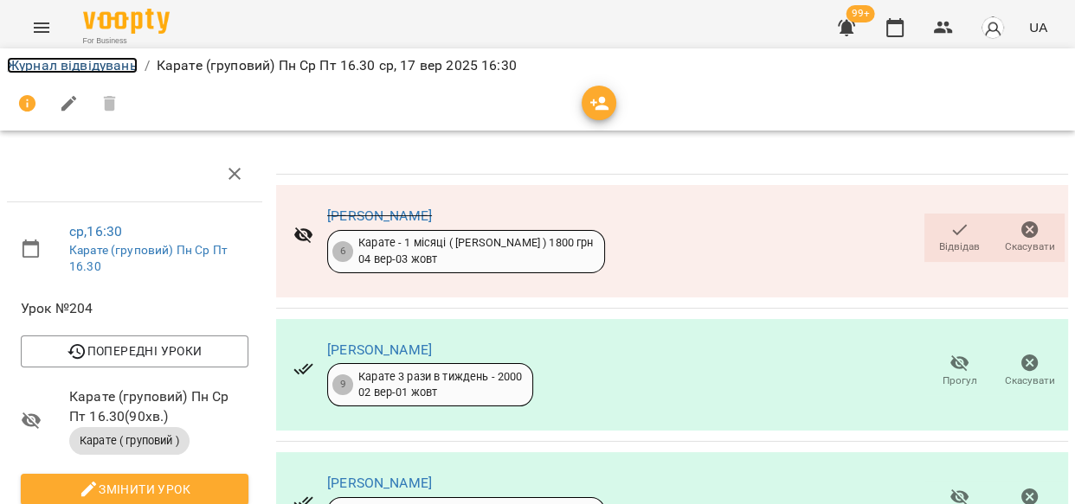
click at [105, 61] on link "Журнал відвідувань" at bounding box center [72, 65] width 131 height 16
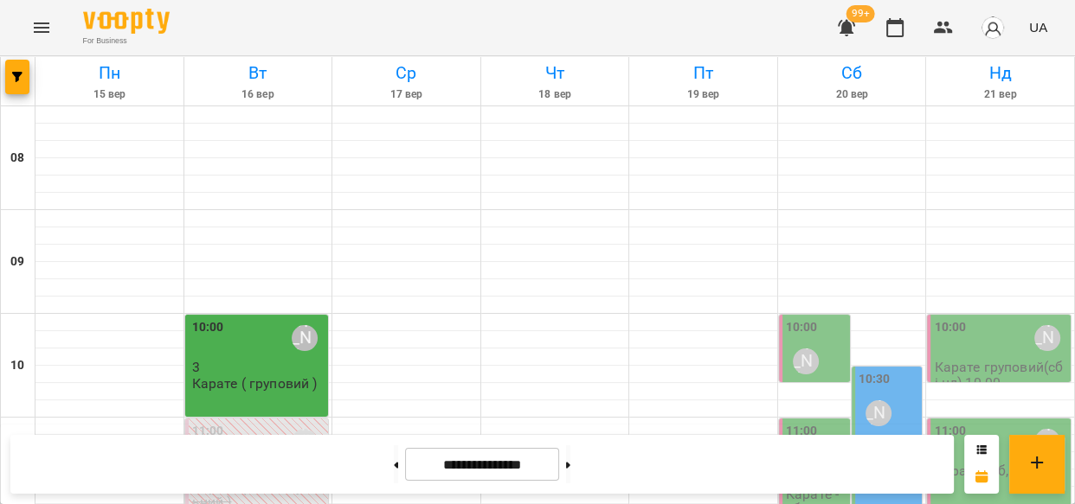
scroll to position [771, 0]
click at [840, 29] on icon "button" at bounding box center [846, 27] width 21 height 21
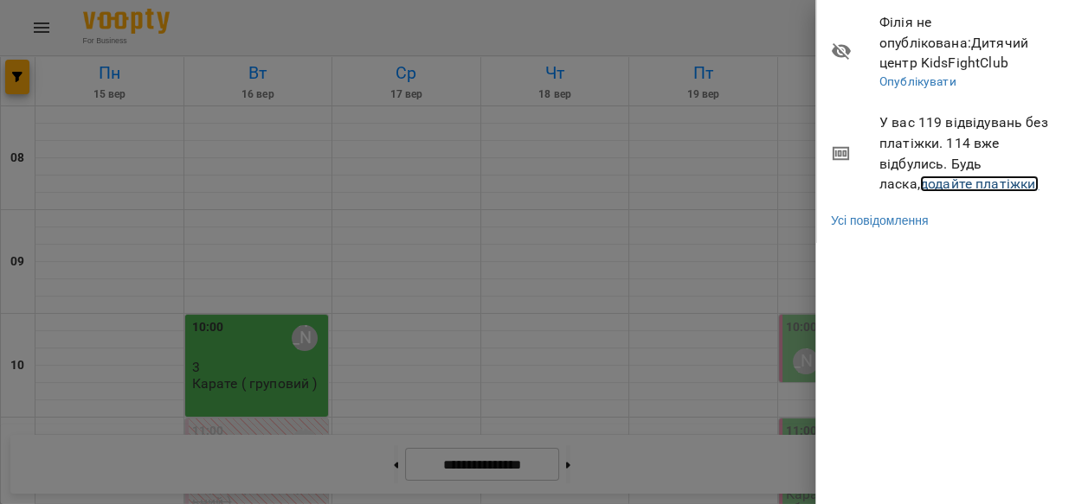
click at [920, 184] on link "додайте платіжки!" at bounding box center [979, 184] width 119 height 16
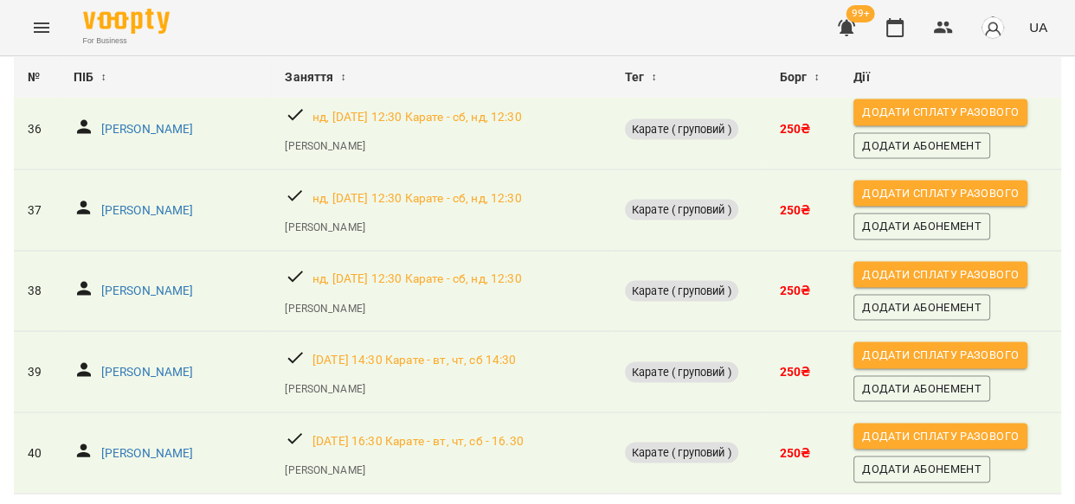
scroll to position [3028, 0]
click at [159, 445] on p "[PERSON_NAME]" at bounding box center [147, 453] width 93 height 17
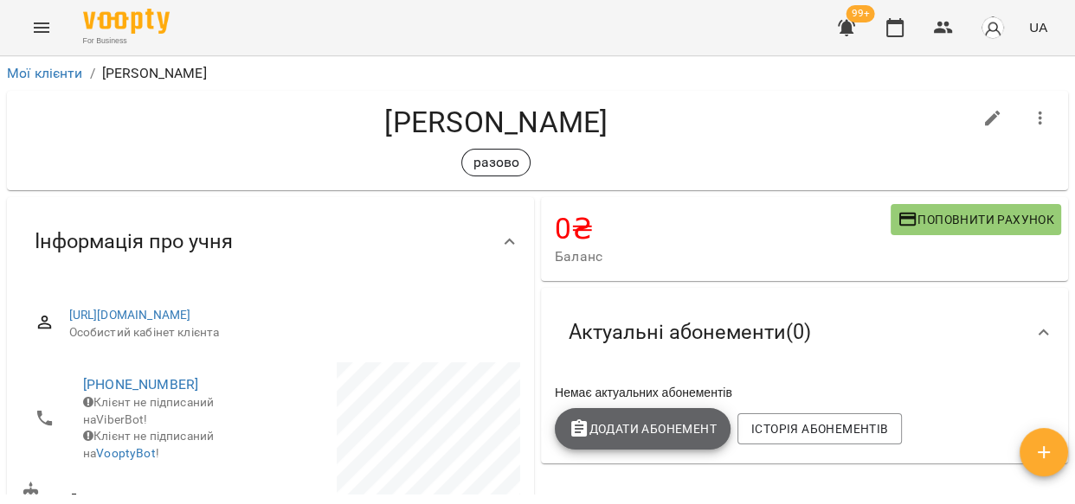
click at [632, 431] on span "Додати Абонемент" at bounding box center [642, 429] width 148 height 21
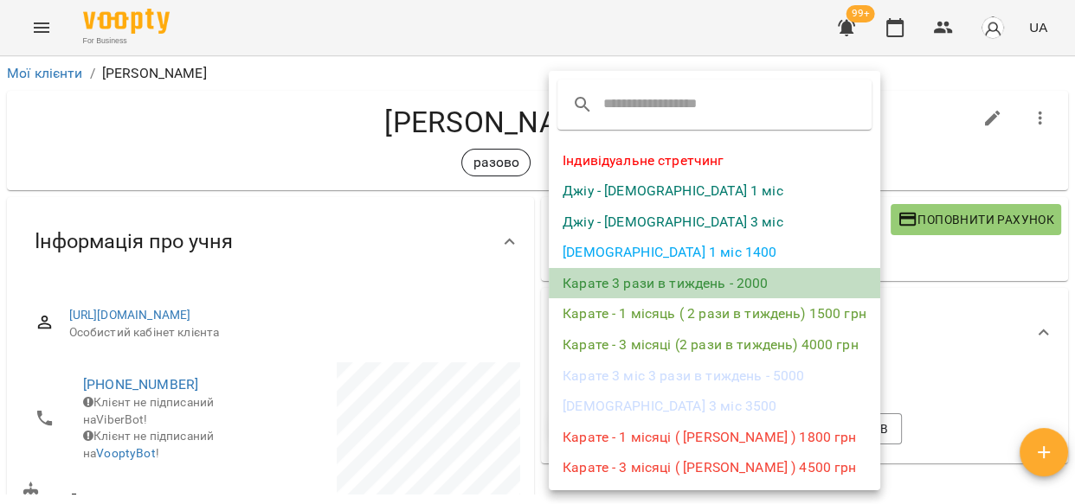
click at [653, 282] on li "Карате 3 рази в тиждень - 2000" at bounding box center [714, 283] width 331 height 31
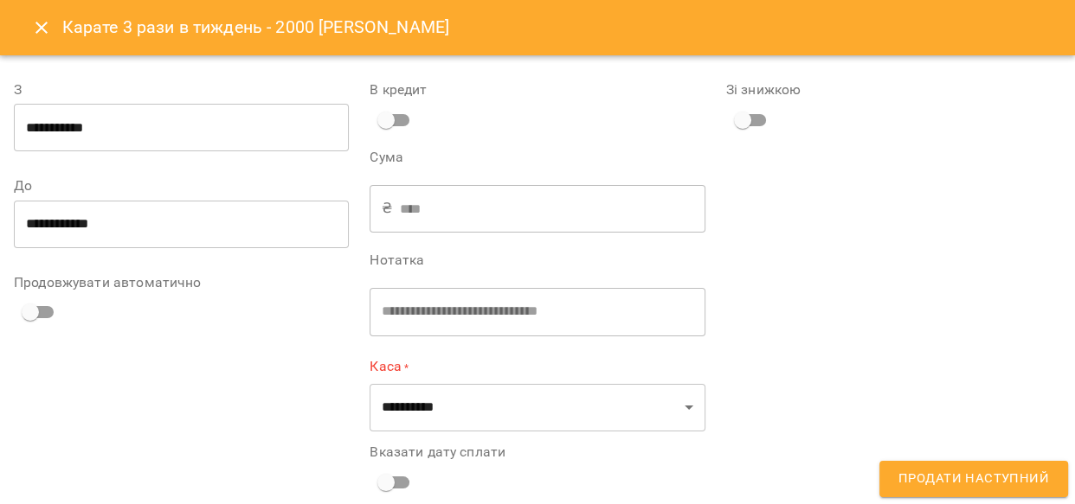
type input "**********"
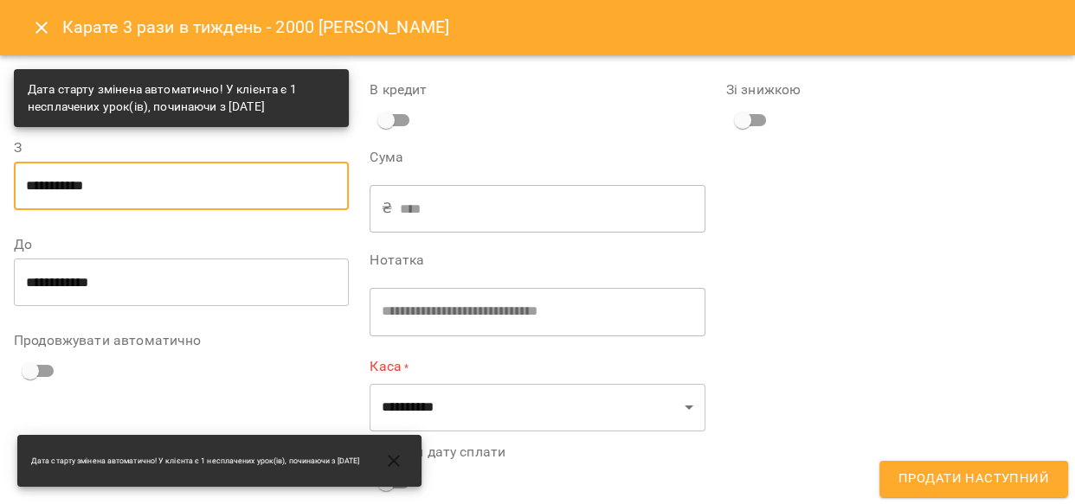
click at [93, 180] on input "**********" at bounding box center [181, 186] width 335 height 48
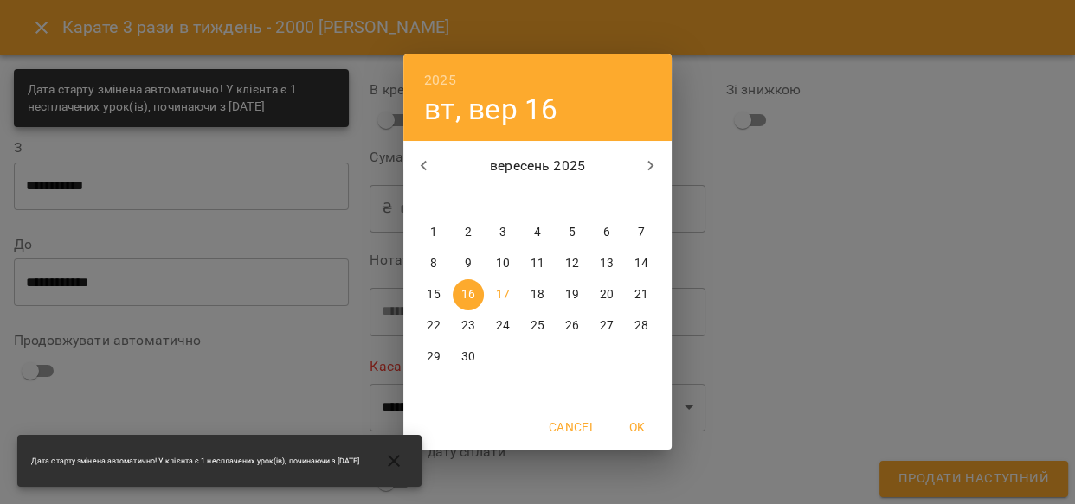
click at [432, 289] on p "15" at bounding box center [434, 294] width 14 height 17
type input "**********"
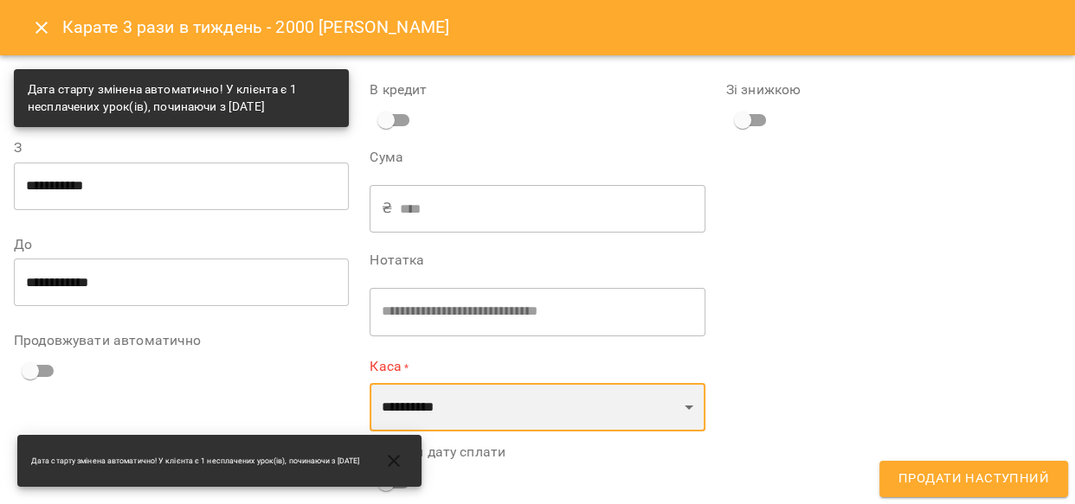
click at [684, 408] on select "**********" at bounding box center [536, 407] width 335 height 48
select select "****"
click at [369, 383] on select "**********" at bounding box center [536, 407] width 335 height 48
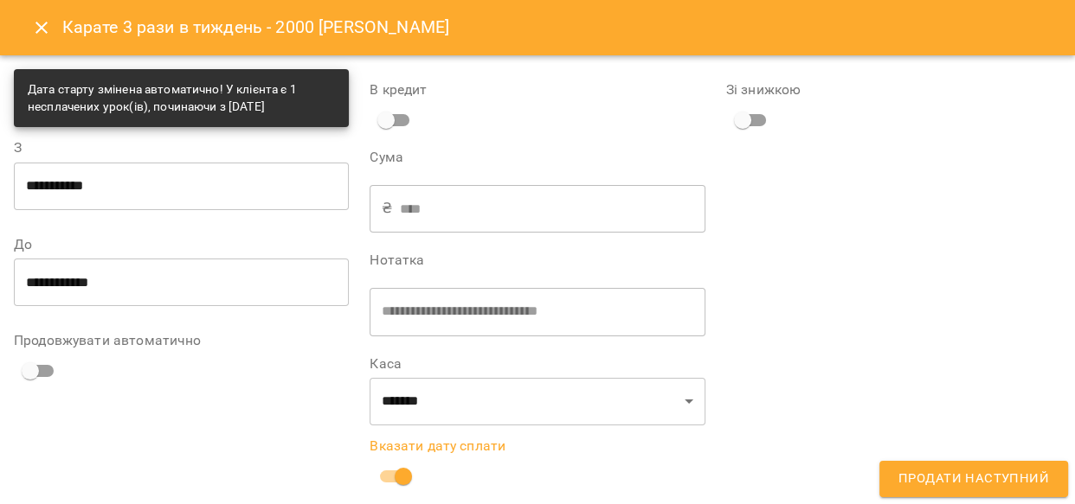
click at [1000, 481] on span "Продати наступний" at bounding box center [973, 479] width 151 height 22
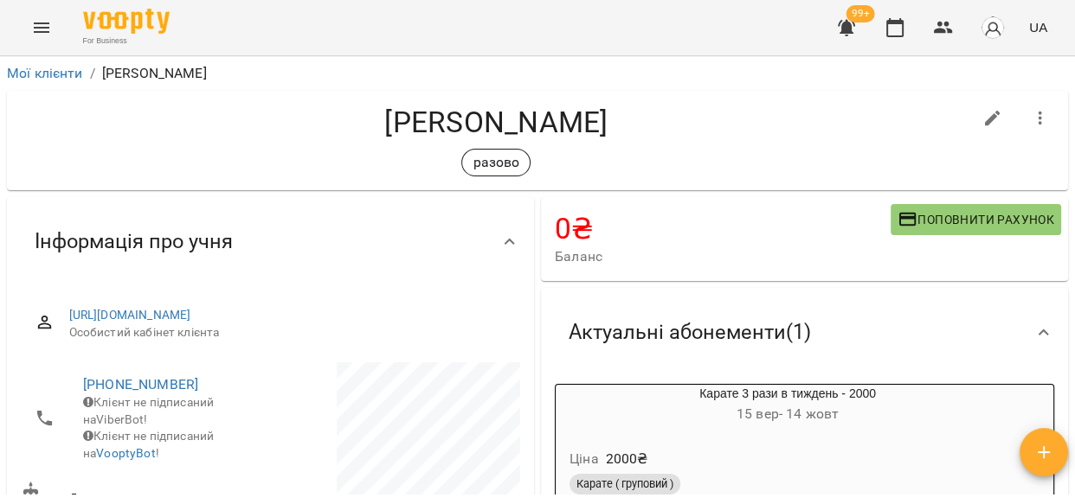
click at [41, 20] on icon "Menu" at bounding box center [41, 27] width 21 height 21
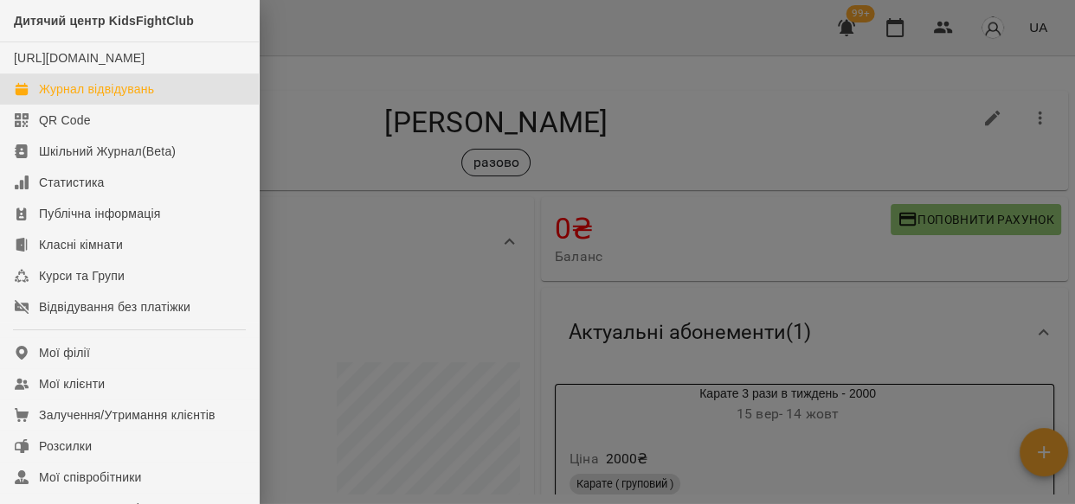
click at [64, 98] on div "Журнал відвідувань" at bounding box center [96, 88] width 115 height 17
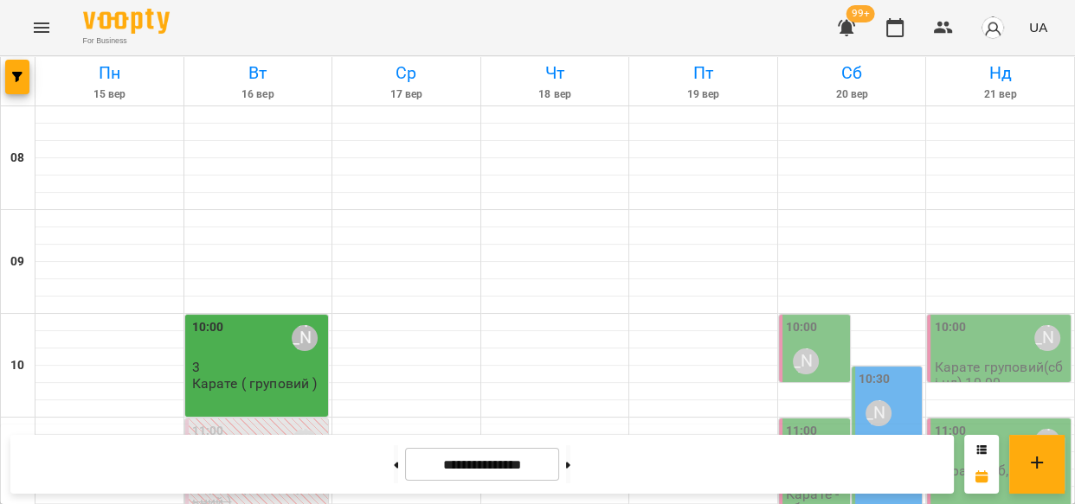
click at [839, 25] on icon "button" at bounding box center [846, 28] width 17 height 16
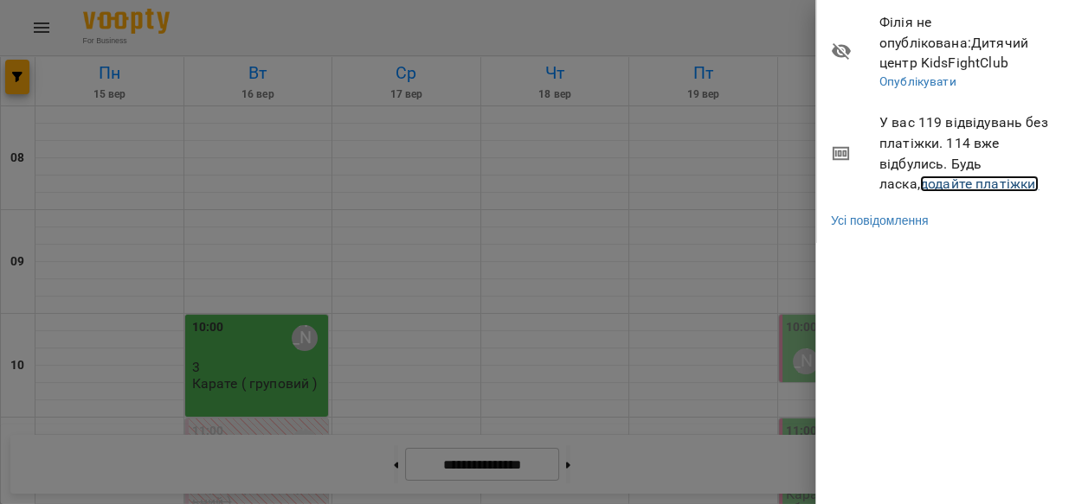
click at [920, 182] on link "додайте платіжки!" at bounding box center [979, 184] width 119 height 16
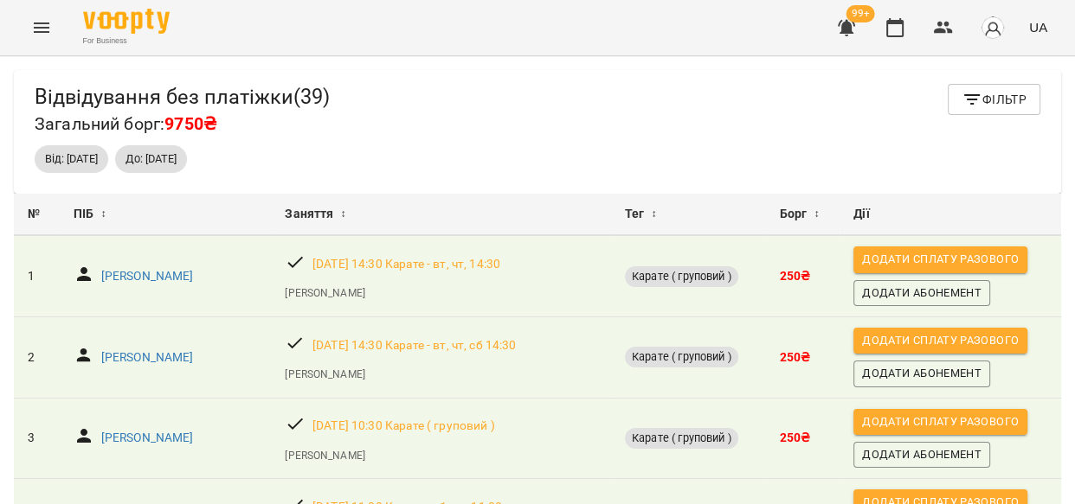
click at [44, 21] on icon "Menu" at bounding box center [41, 27] width 21 height 21
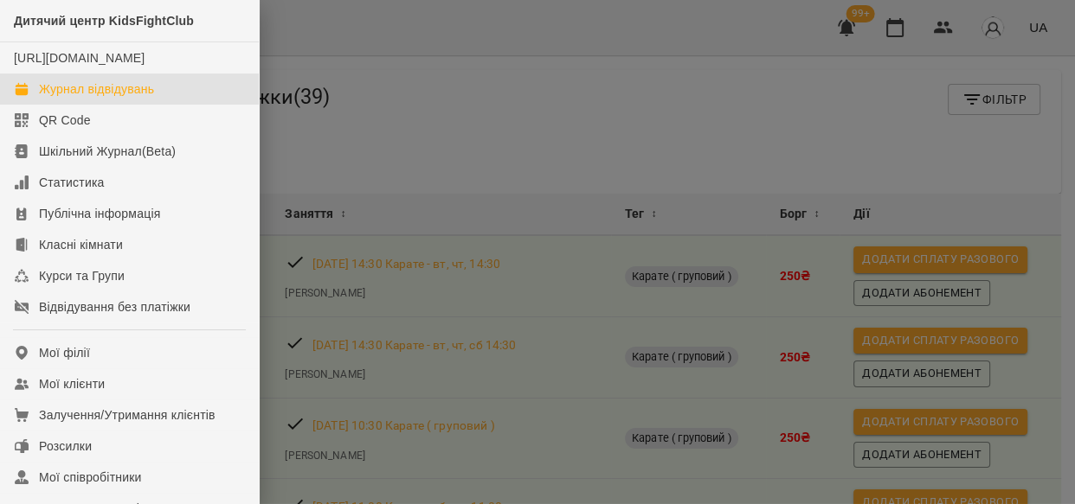
drag, startPoint x: 62, startPoint y: 106, endPoint x: 73, endPoint y: 106, distance: 10.4
click at [63, 98] on div "Журнал відвідувань" at bounding box center [96, 88] width 115 height 17
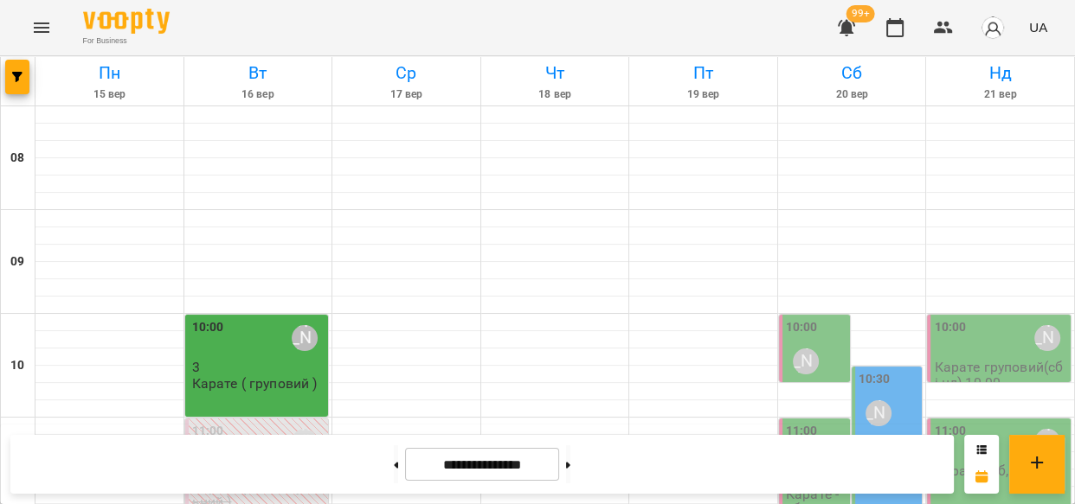
scroll to position [946, 0]
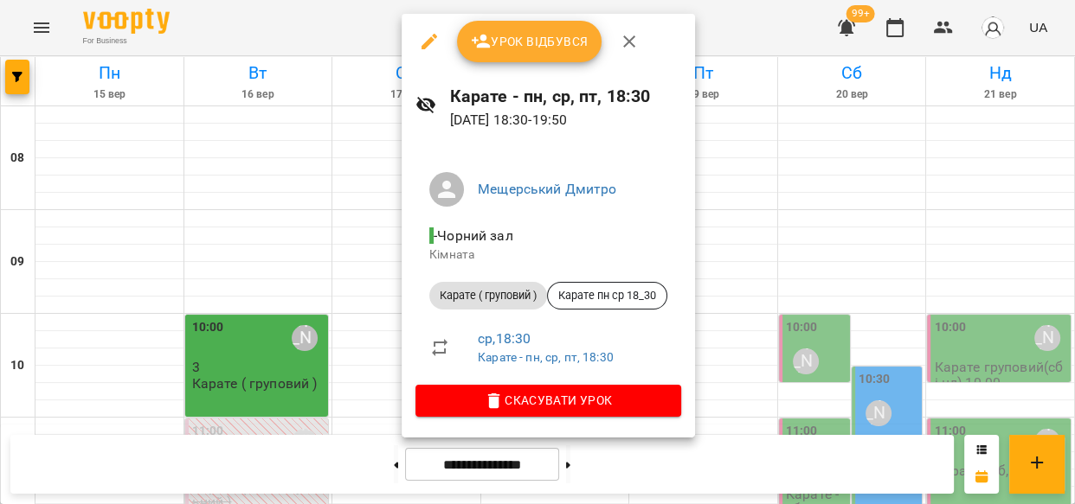
click at [427, 37] on icon "button" at bounding box center [429, 41] width 21 height 21
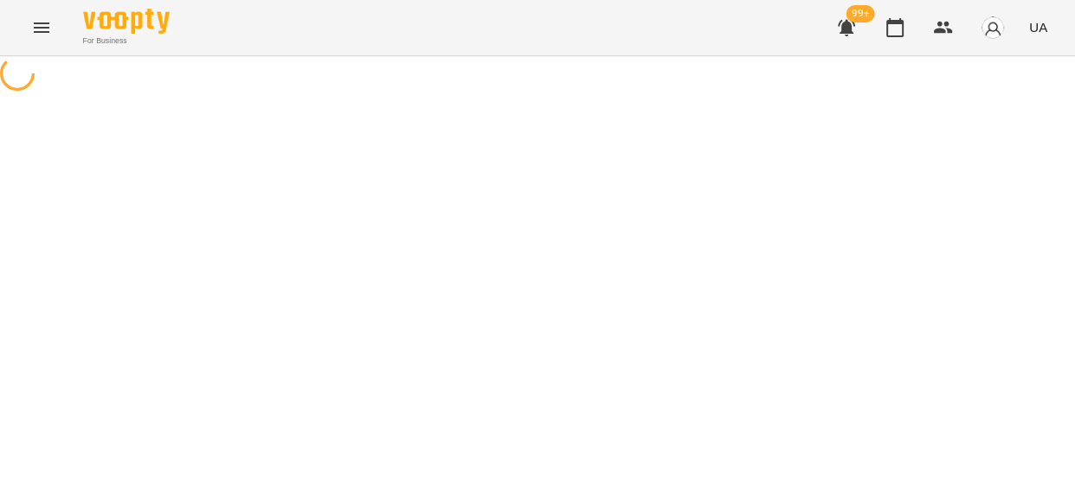
select select "**********"
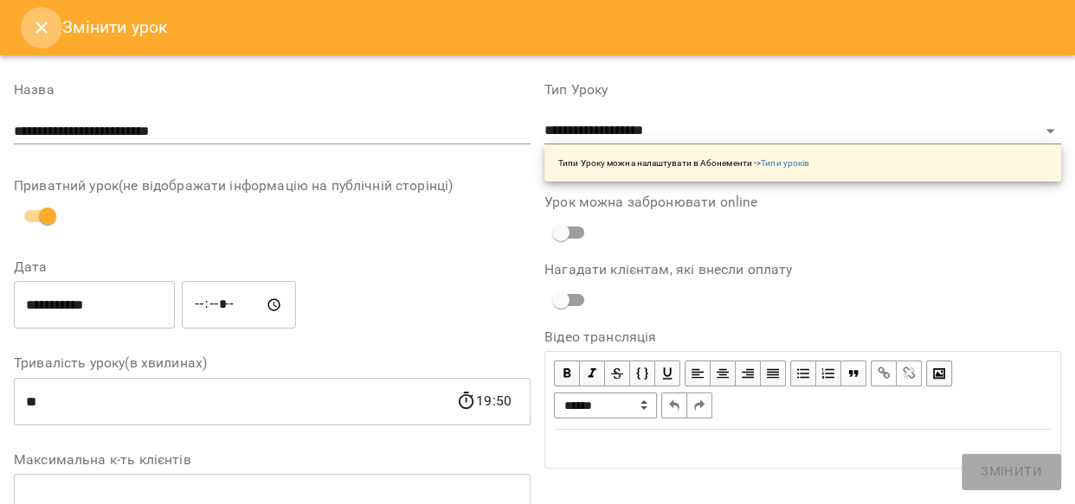
click at [42, 25] on icon "Close" at bounding box center [41, 27] width 21 height 21
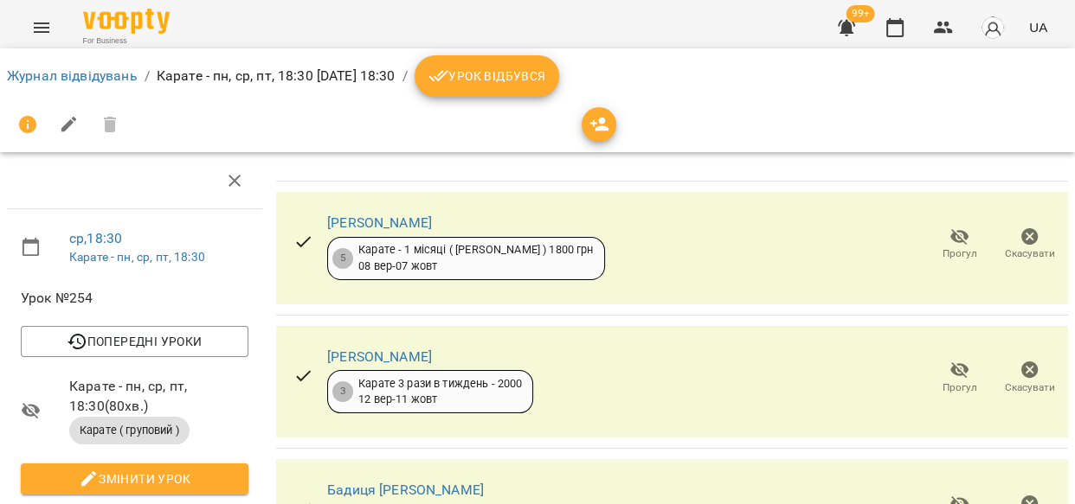
click at [597, 125] on icon "button" at bounding box center [599, 124] width 21 height 21
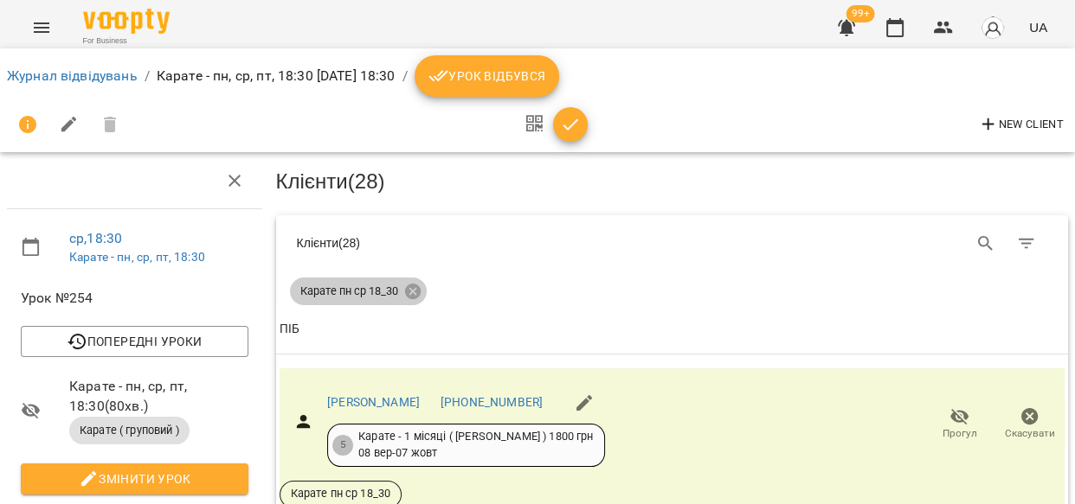
click at [405, 293] on icon at bounding box center [412, 292] width 16 height 16
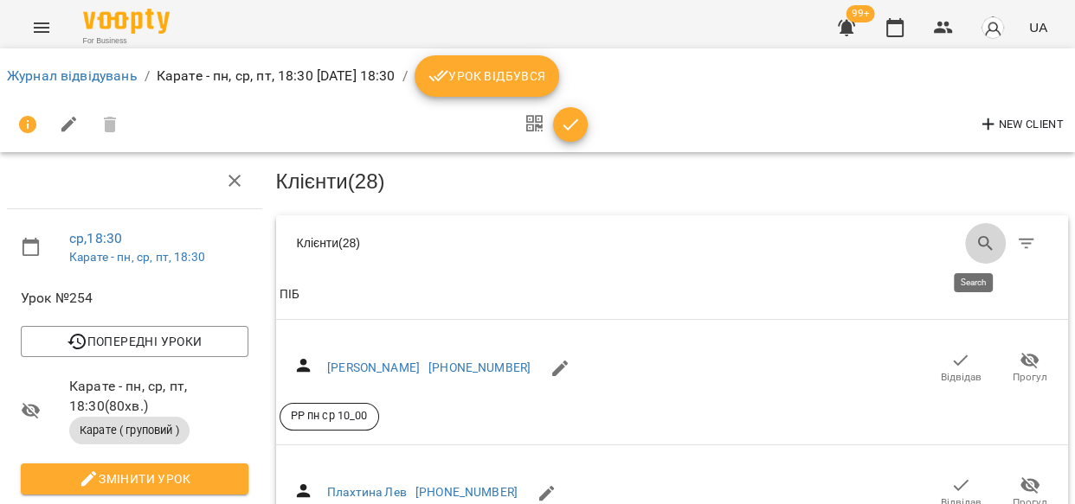
click at [978, 236] on icon "Search" at bounding box center [985, 243] width 15 height 15
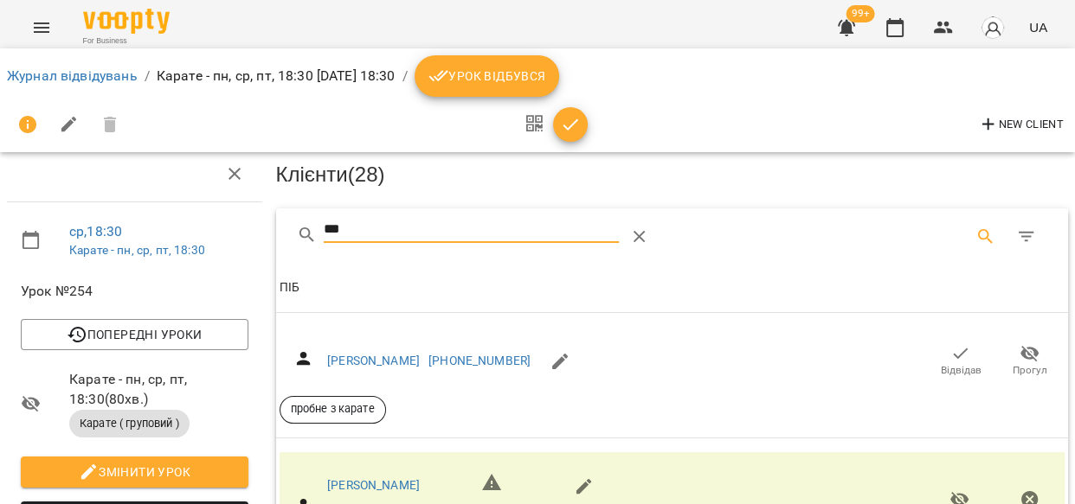
scroll to position [322, 0]
type input "***"
click at [65, 72] on link "Журнал відвідувань" at bounding box center [72, 75] width 131 height 16
